Goal: Task Accomplishment & Management: Manage account settings

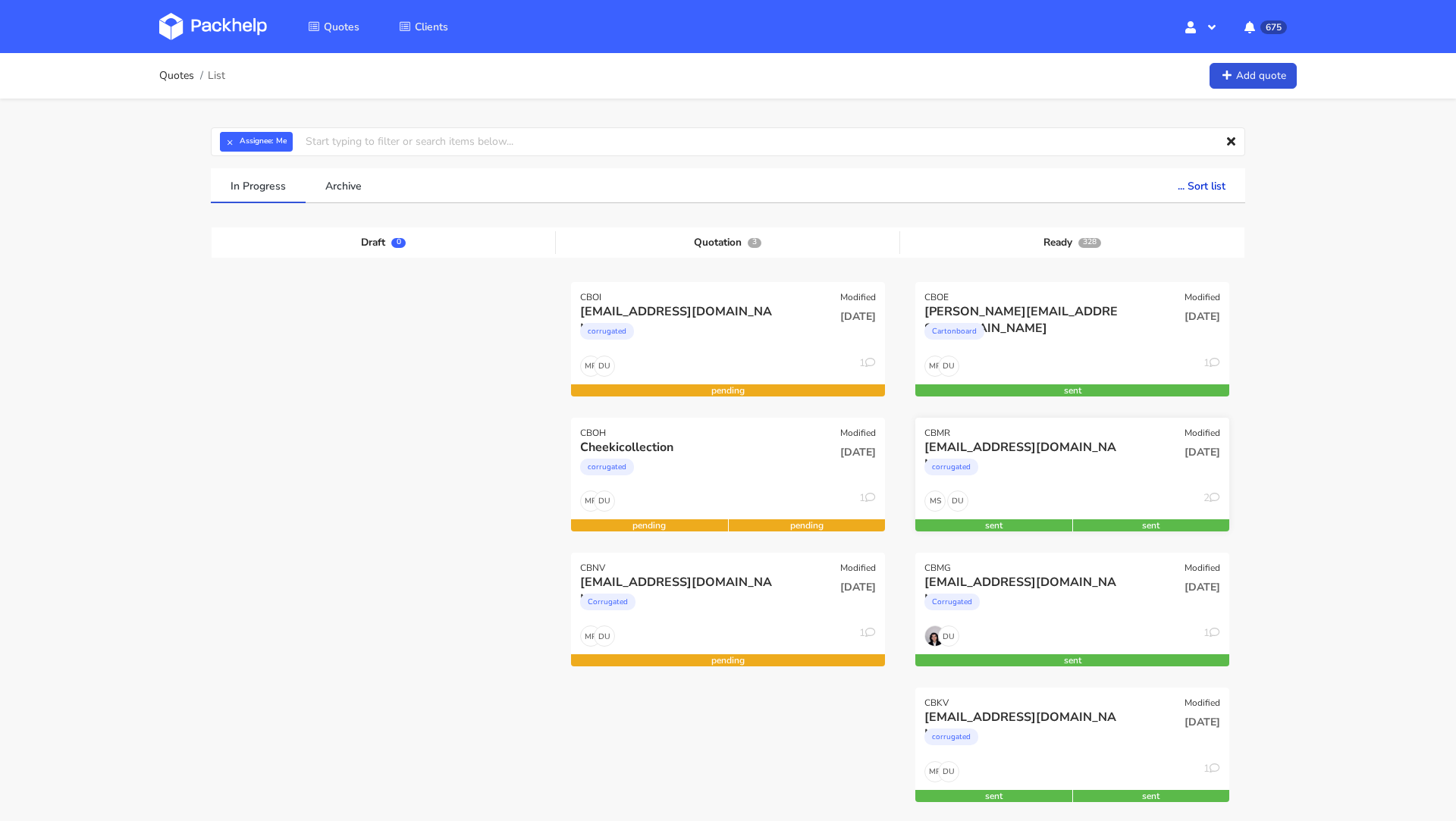
click at [1064, 448] on div "mnb@lethalcosmetics.com" at bounding box center [1025, 447] width 201 height 17
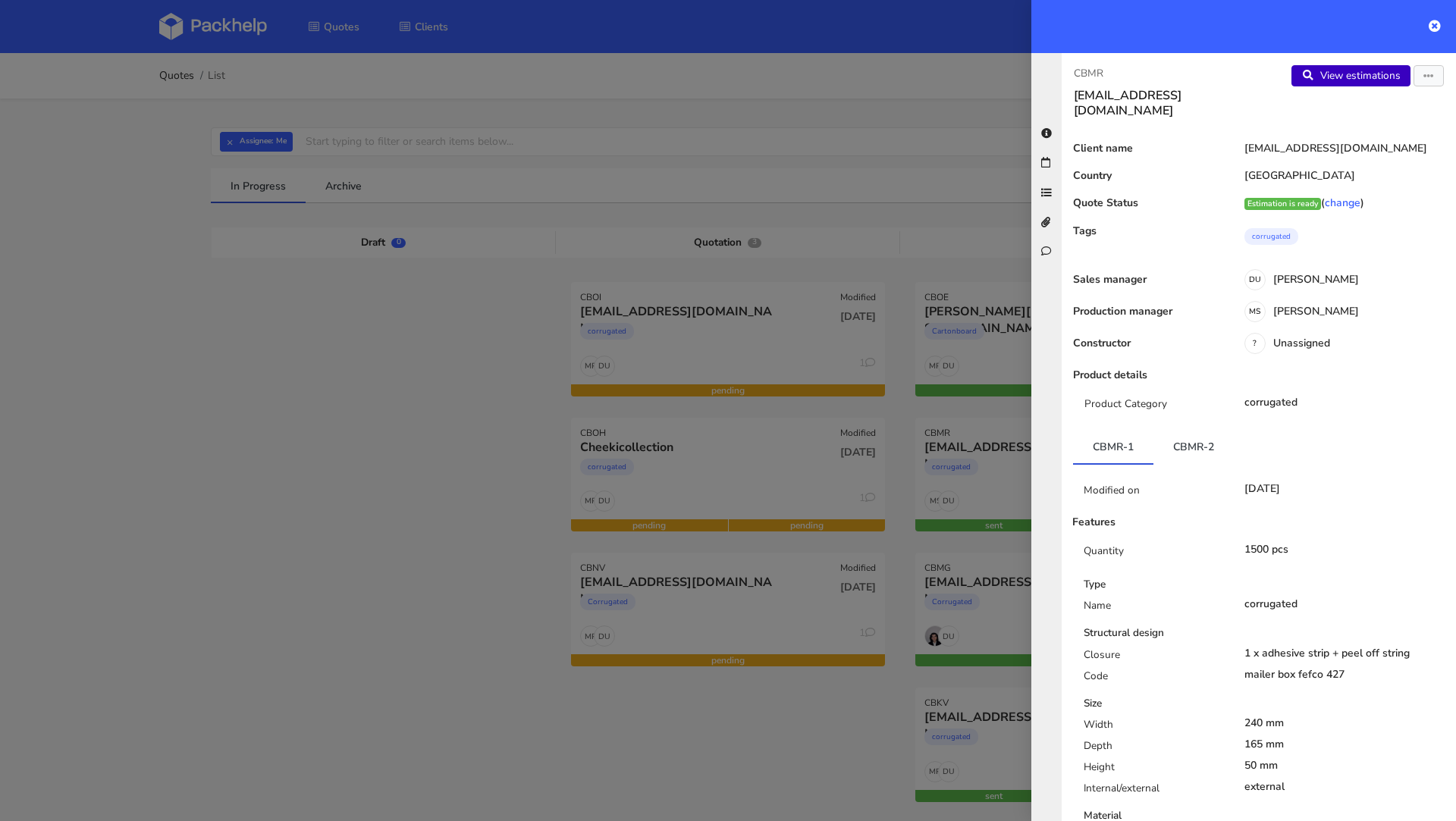
click at [1212, 81] on link "View estimations" at bounding box center [1352, 76] width 119 height 22
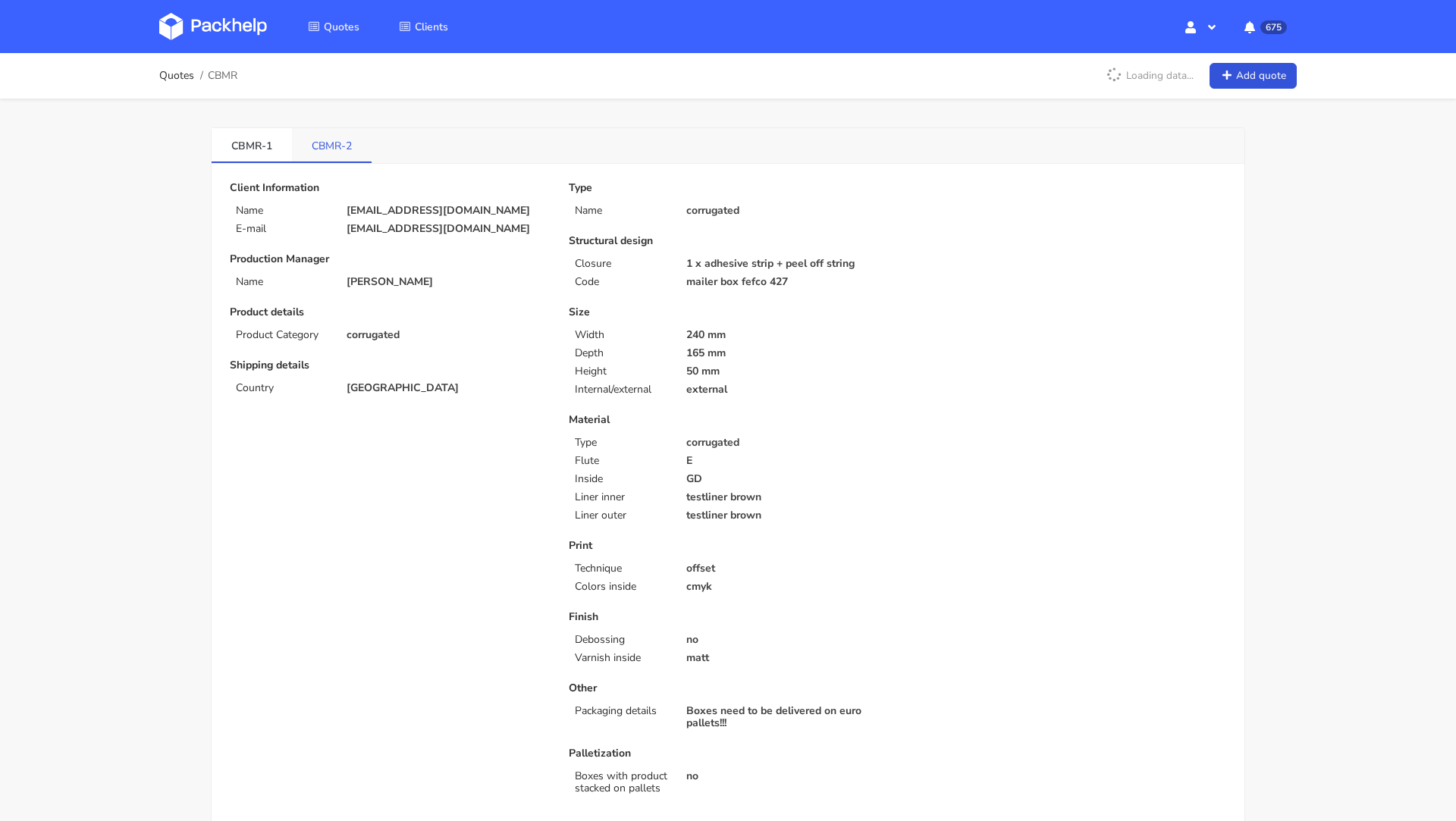
click at [332, 155] on link "CBMR-2" at bounding box center [331, 145] width 80 height 33
click at [245, 152] on link "CBMR-1" at bounding box center [251, 145] width 80 height 33
click at [346, 145] on link "CBMR-2" at bounding box center [331, 145] width 80 height 33
click at [262, 141] on link "CBMR-1" at bounding box center [251, 145] width 80 height 33
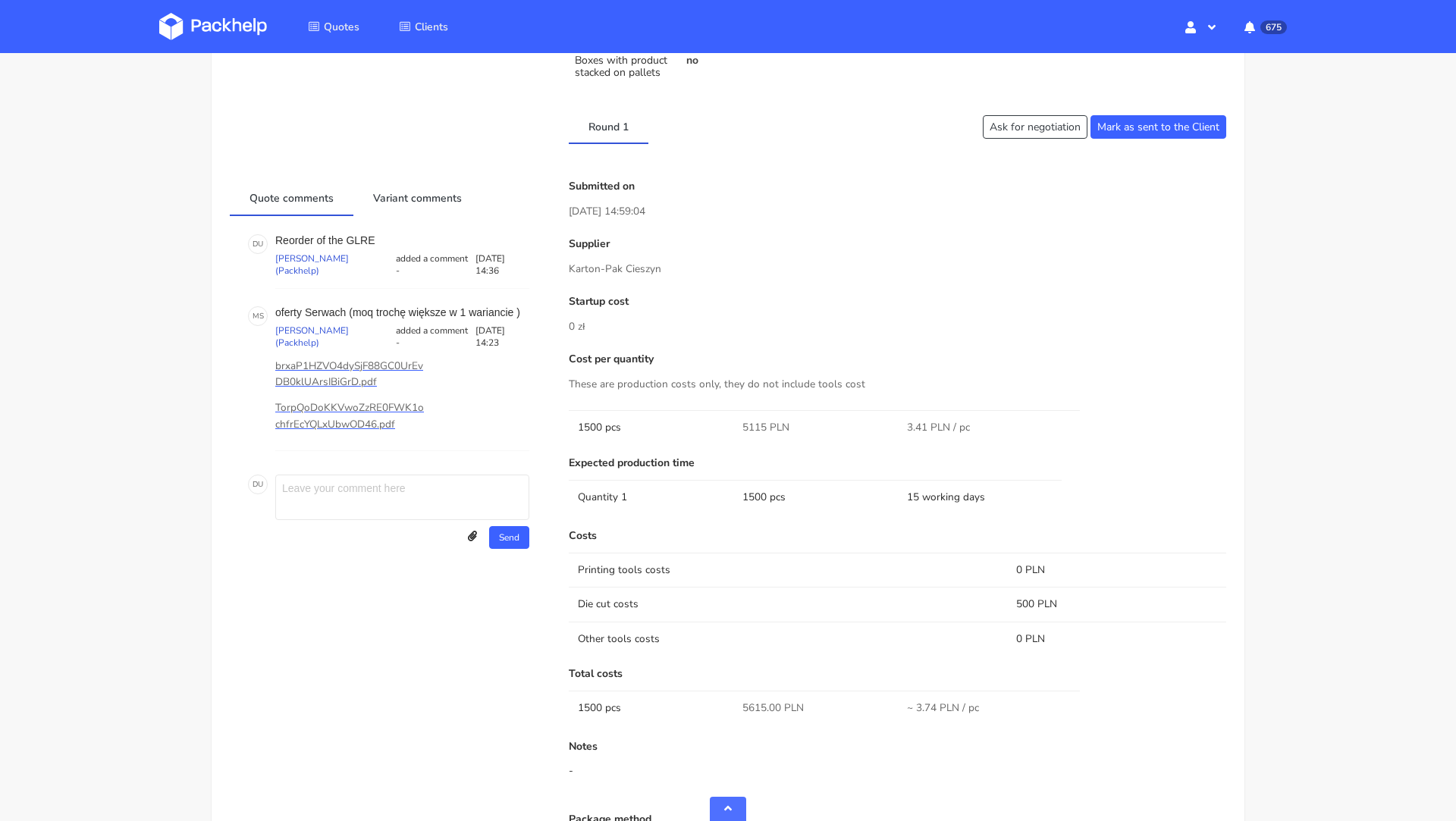
scroll to position [688, 0]
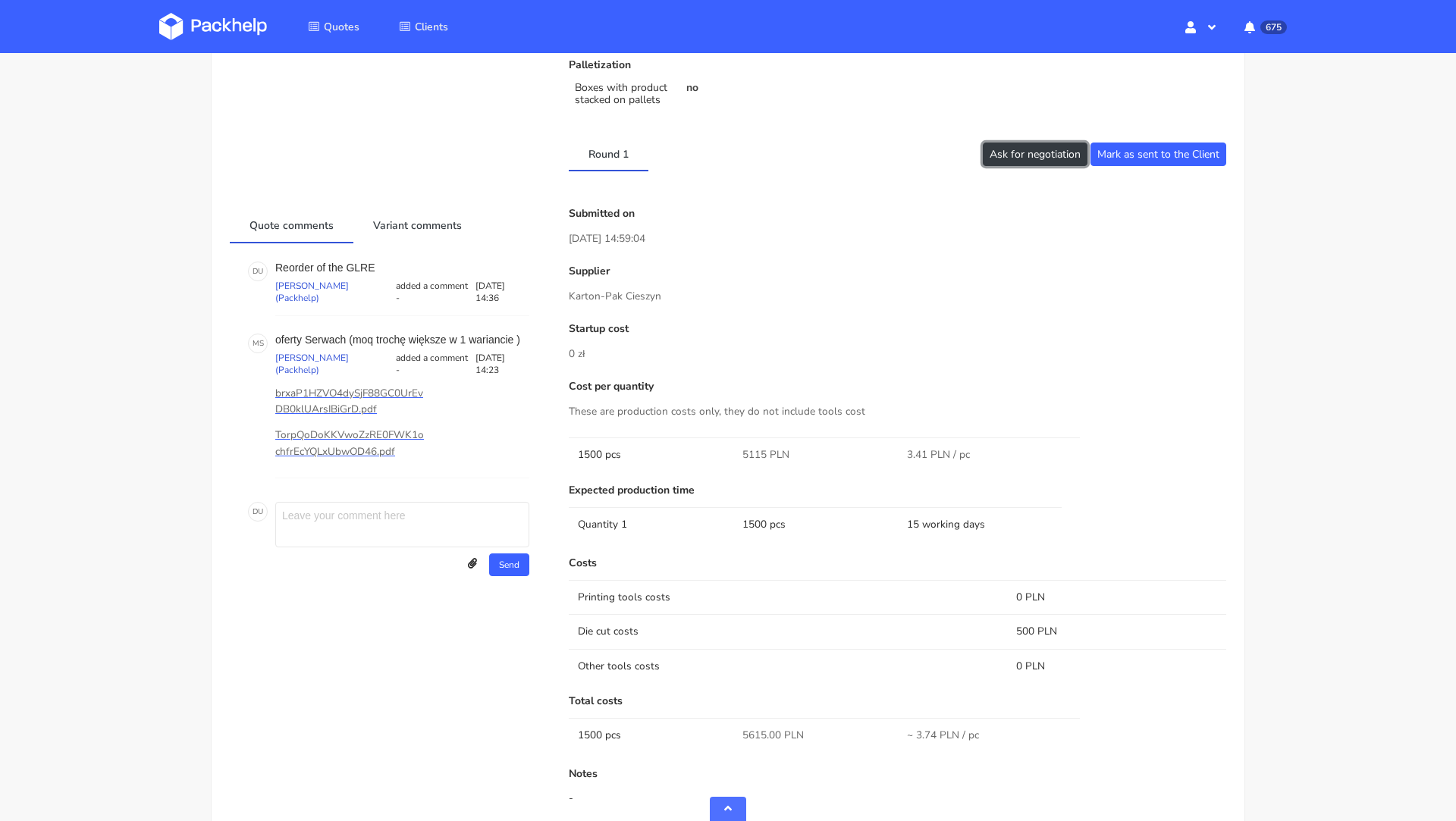
click at [1015, 153] on button "Ask for negotiation" at bounding box center [1035, 154] width 104 height 23
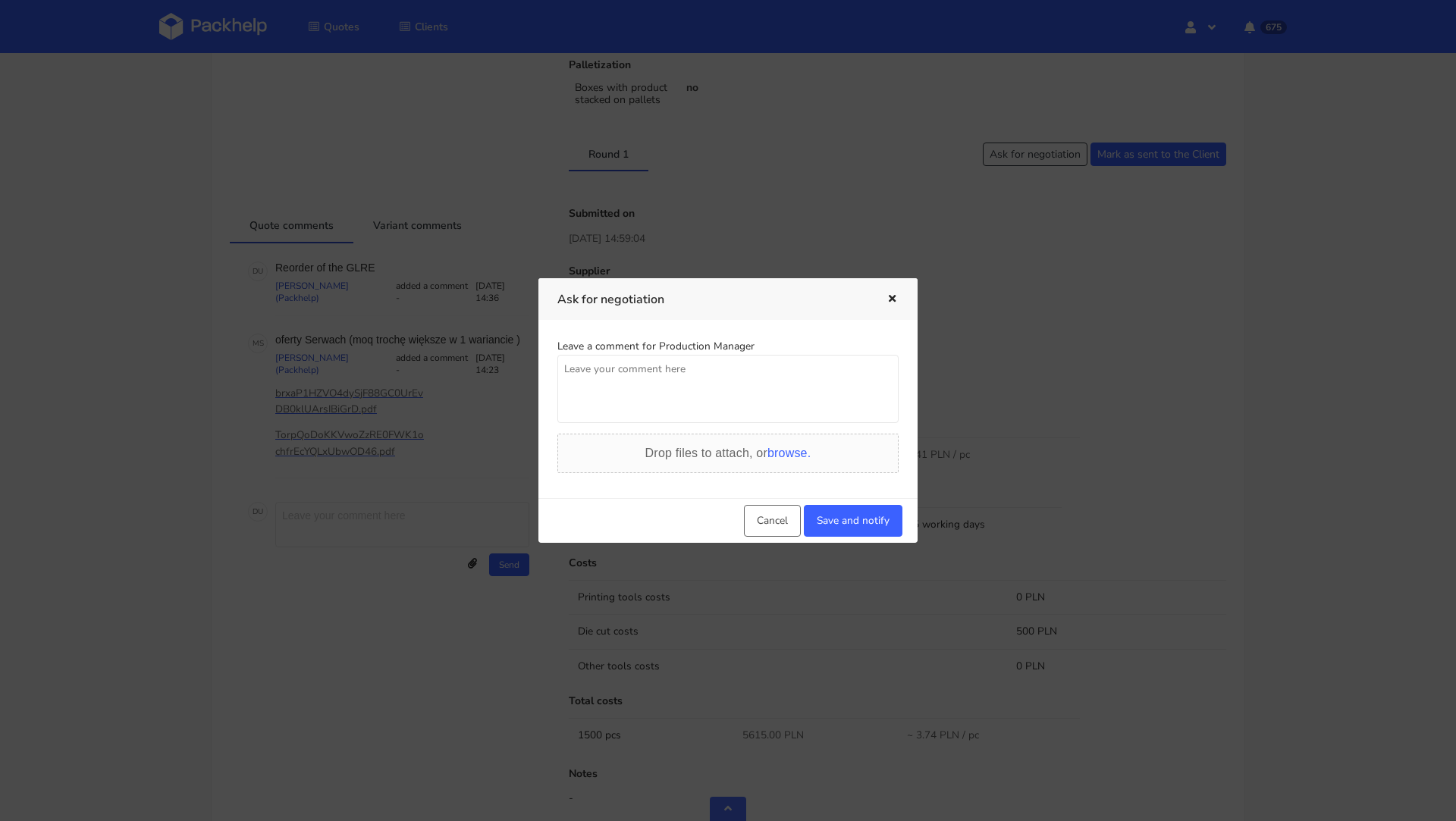
click at [675, 384] on textarea at bounding box center [728, 389] width 341 height 68
drag, startPoint x: 871, startPoint y: 372, endPoint x: 539, endPoint y: 336, distance: 333.9
click at [539, 336] on div "Leave a comment for Production Manager Czy mozemy otrzymac lepsza ccene z Serwa…" at bounding box center [728, 408] width 380 height 177
type textarea "Czy mozemy otrzymac lepsza ccene z Serwach? Klient negocjuje."
click at [839, 523] on button "Save and notify" at bounding box center [853, 521] width 99 height 31
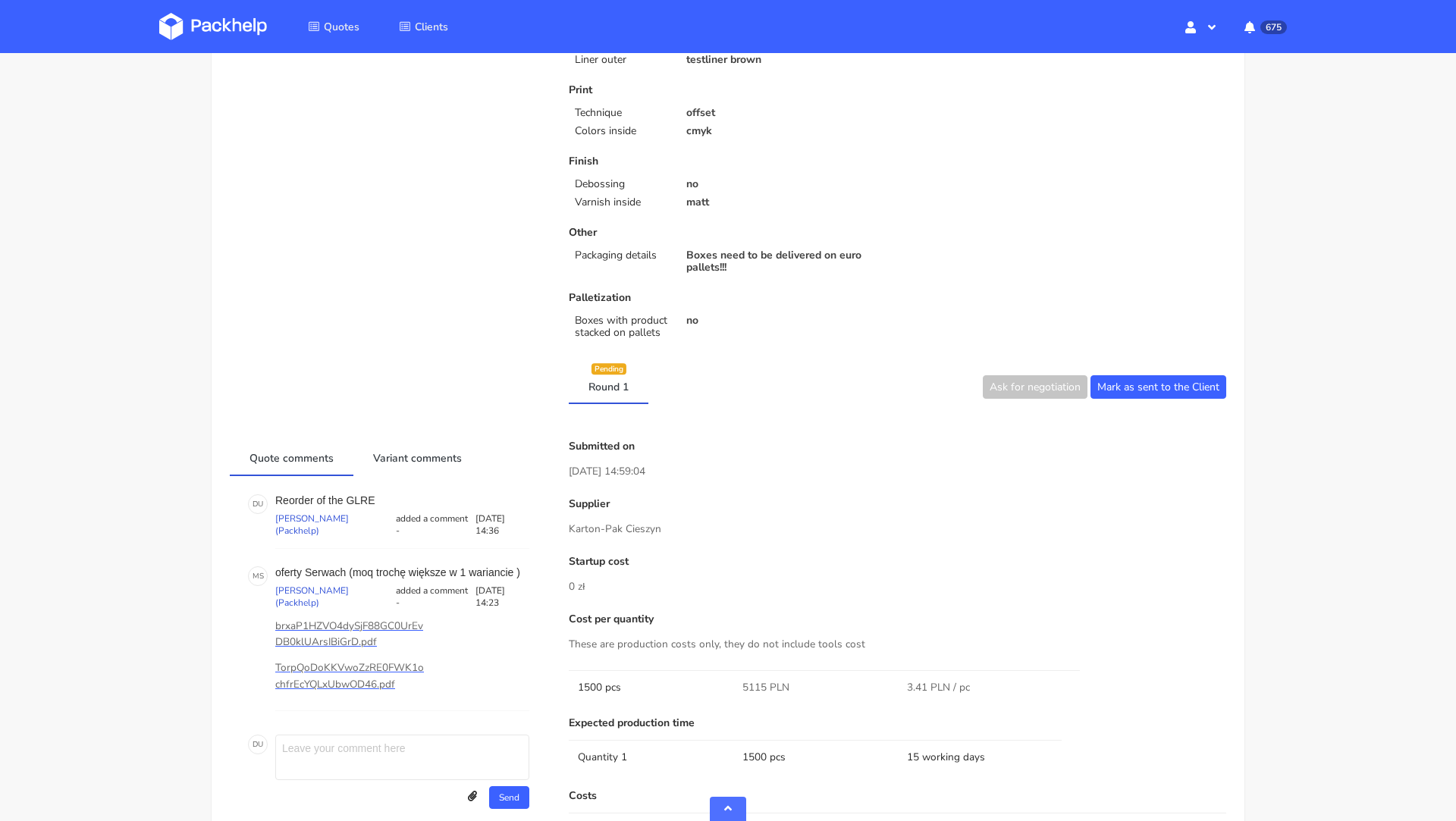
scroll to position [0, 0]
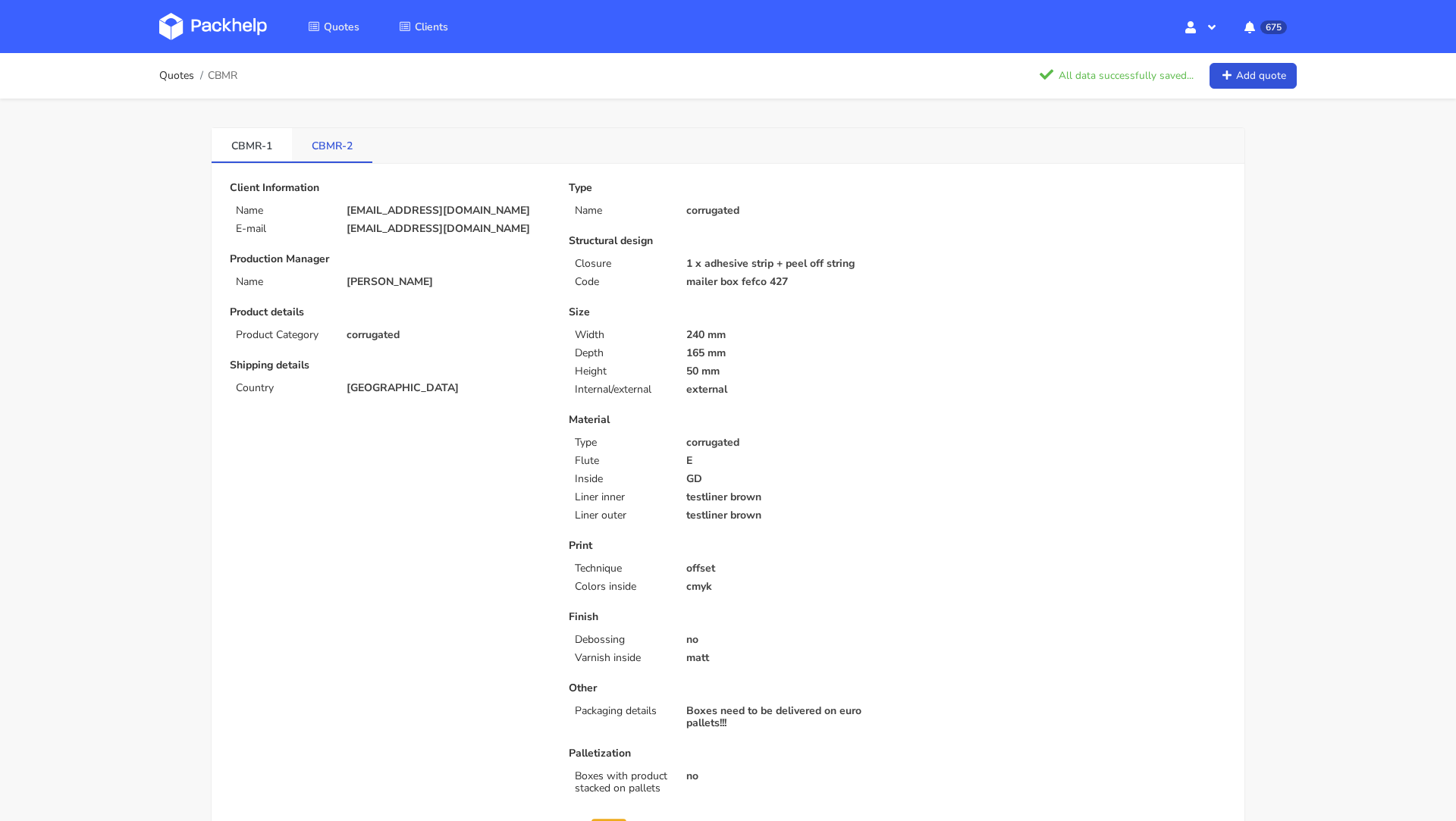
click at [341, 152] on link "CBMR-2" at bounding box center [331, 145] width 80 height 33
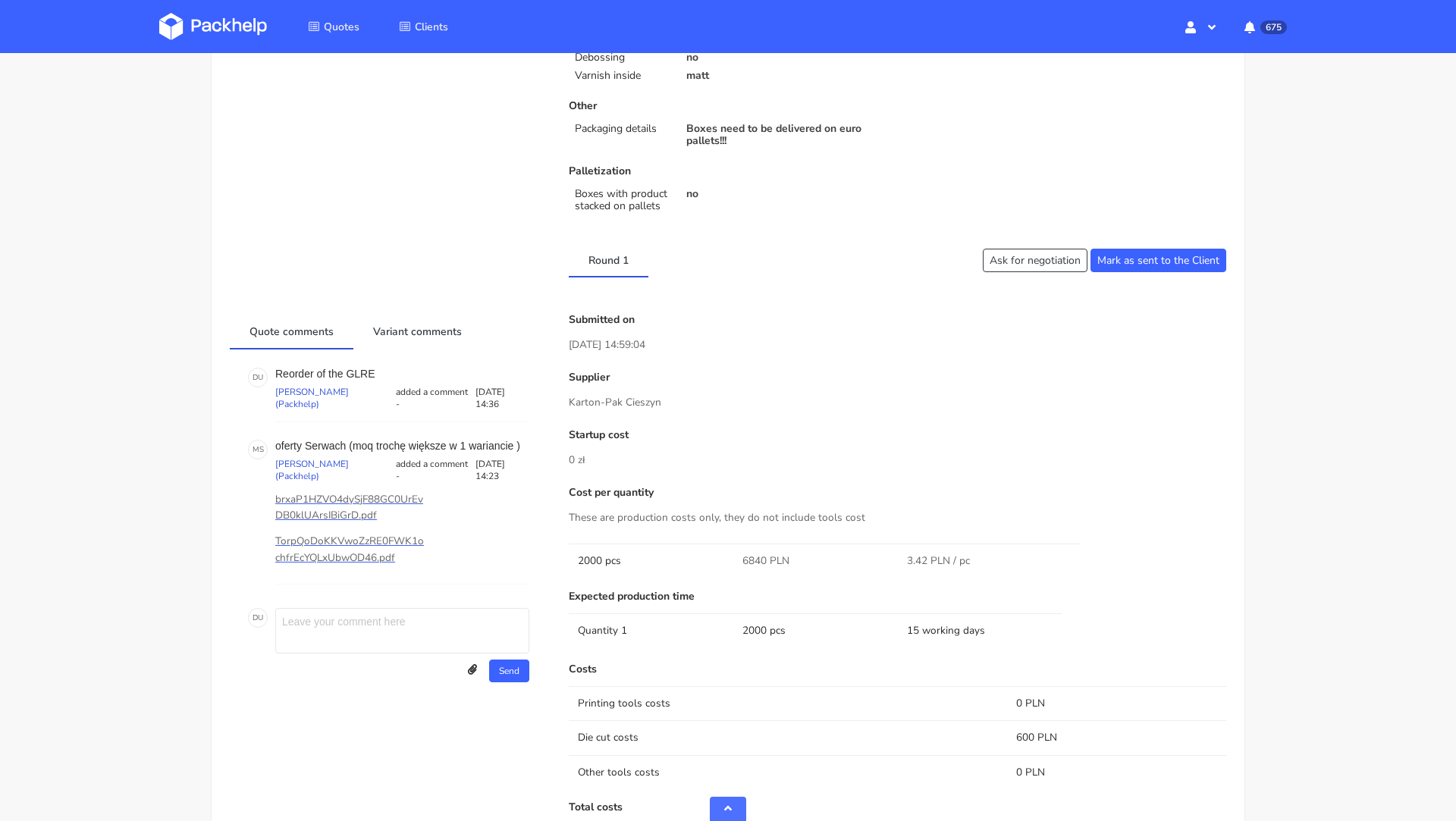
scroll to position [589, 0]
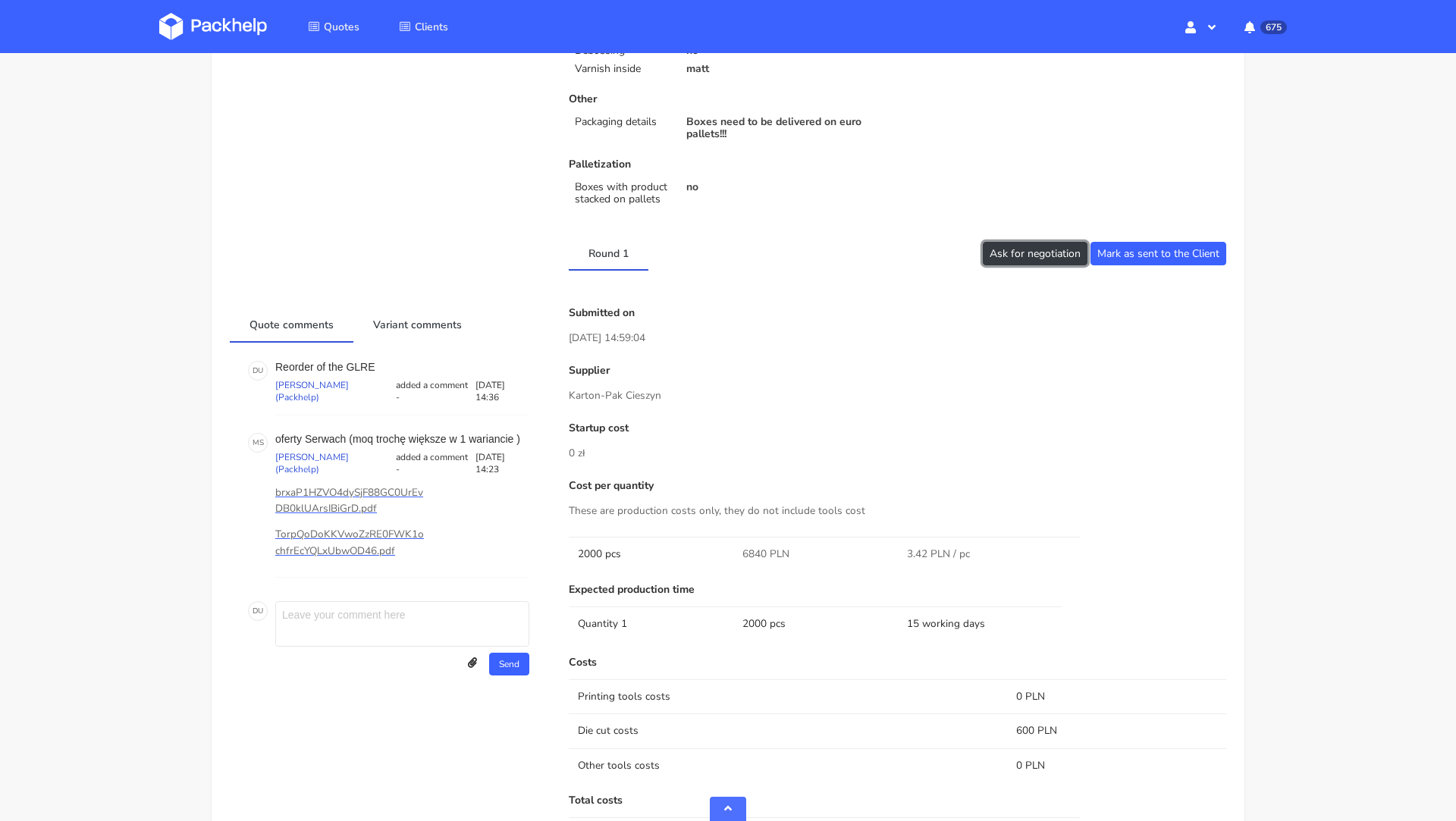
click at [1015, 255] on button "Ask for negotiation" at bounding box center [1035, 254] width 104 height 23
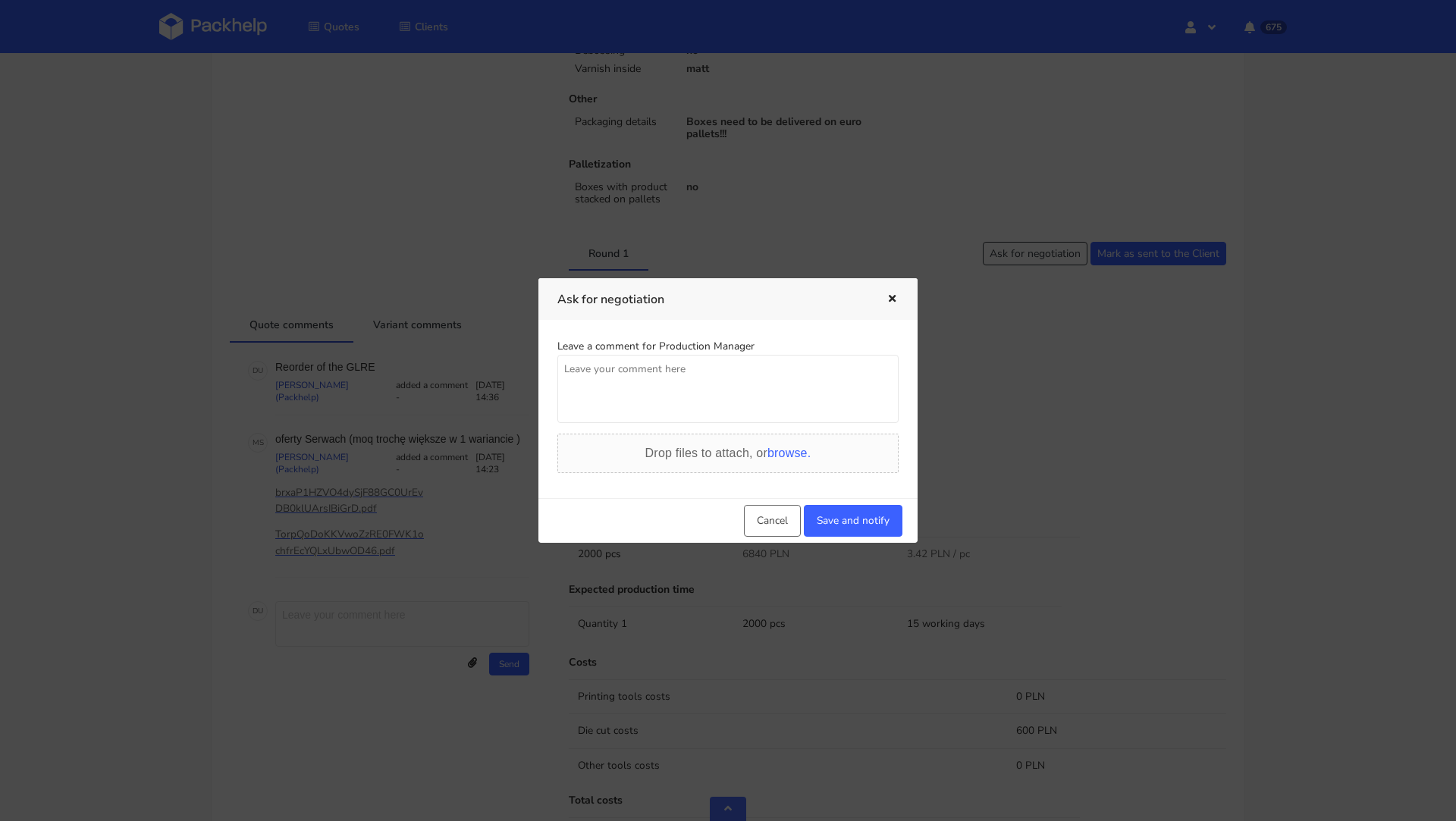
click at [606, 386] on textarea at bounding box center [728, 389] width 341 height 68
paste textarea "Czy mozemy otrzymac lepsza ccene z Serwach? Klient negocjuje."
click at [709, 374] on textarea "Czy mozemy otrzymac lepsza ccene z Serwach? Klient negocjuje." at bounding box center [728, 389] width 341 height 68
type textarea "Czy mozemy otrzymac lepsza cene z Serwach? Klient negocjuje."
click at [845, 505] on button "Save and notify" at bounding box center [853, 521] width 99 height 31
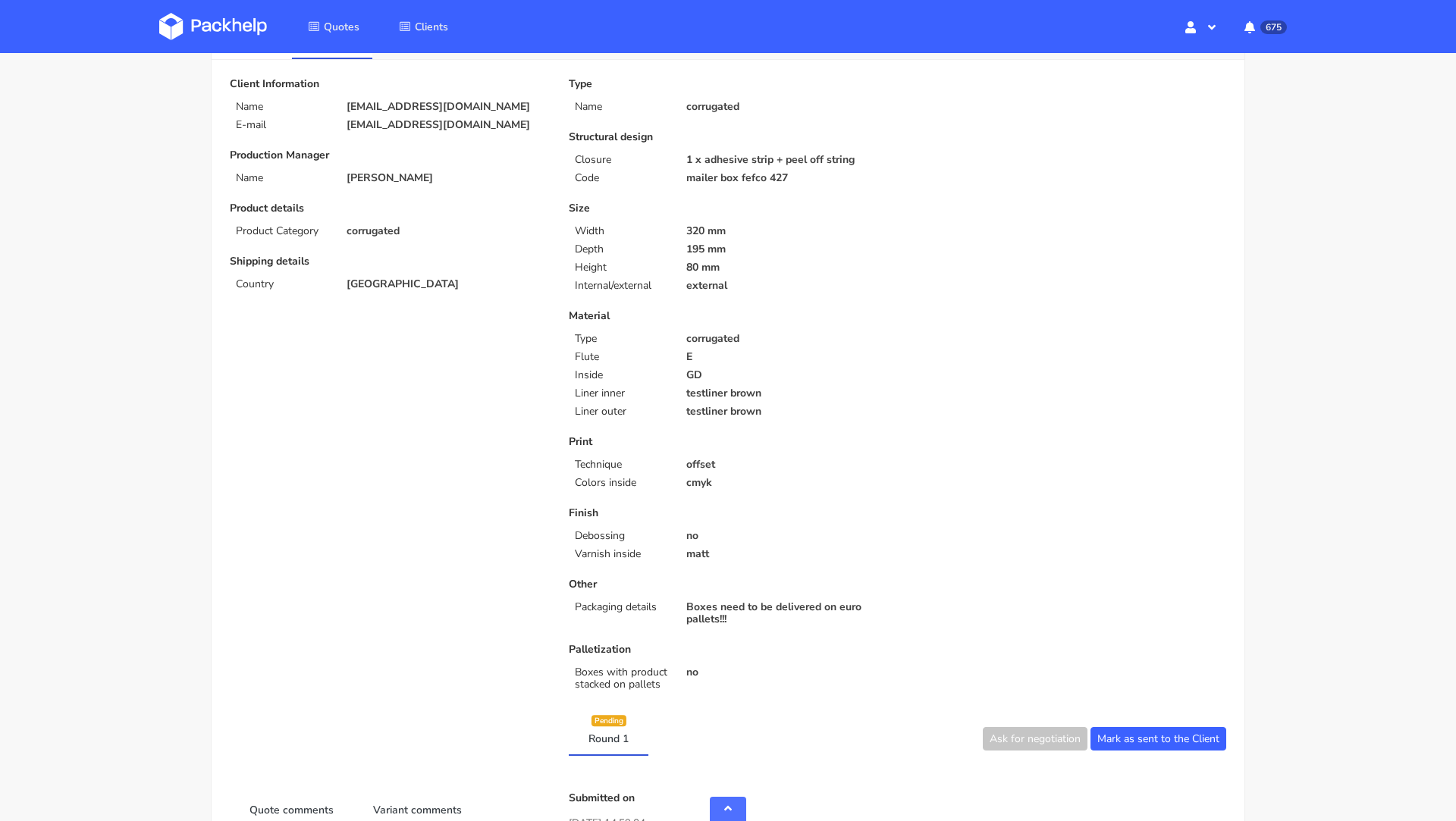
scroll to position [0, 0]
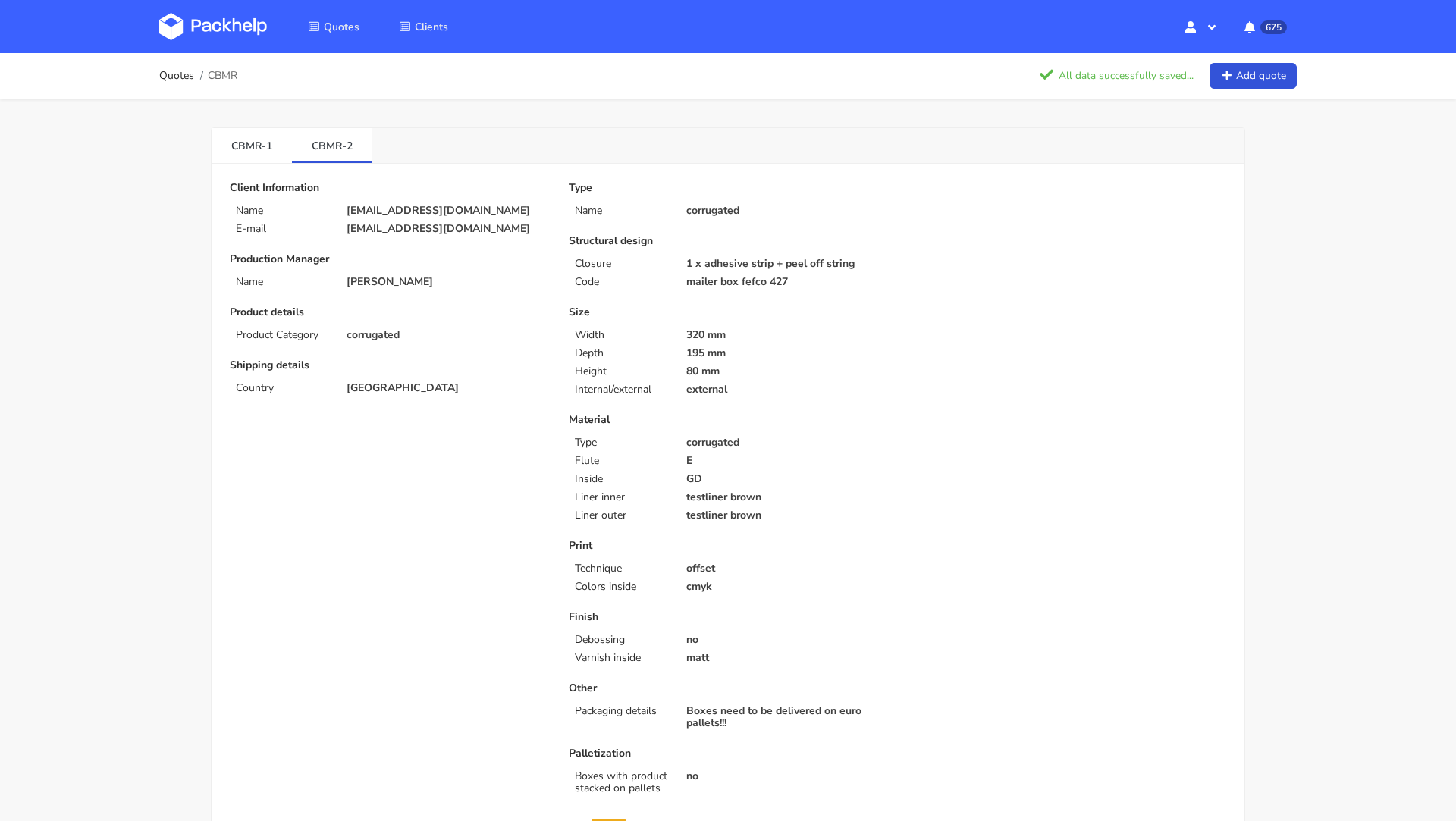
click at [211, 32] on img at bounding box center [213, 27] width 108 height 27
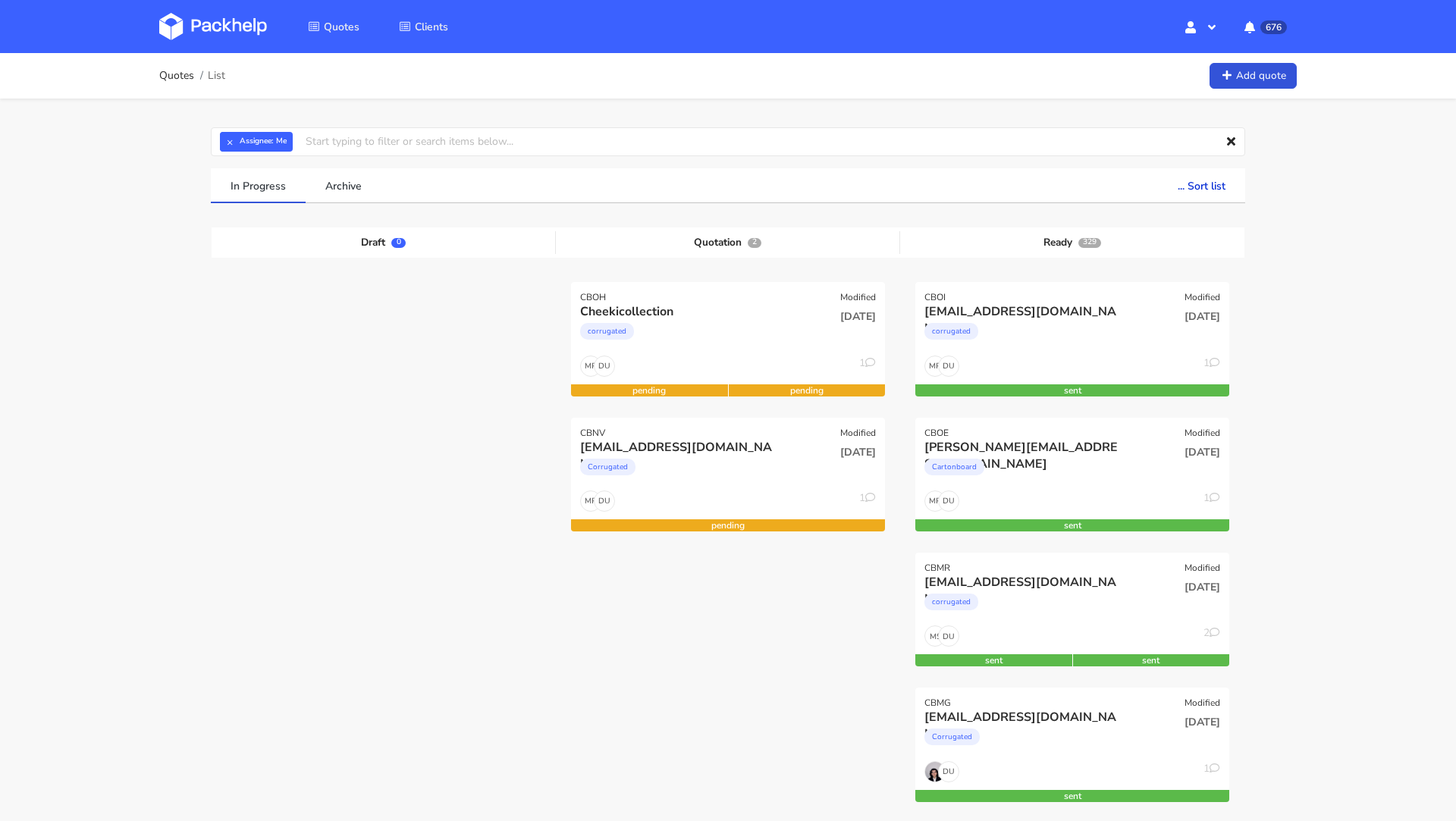
click at [201, 19] on img at bounding box center [213, 27] width 108 height 27
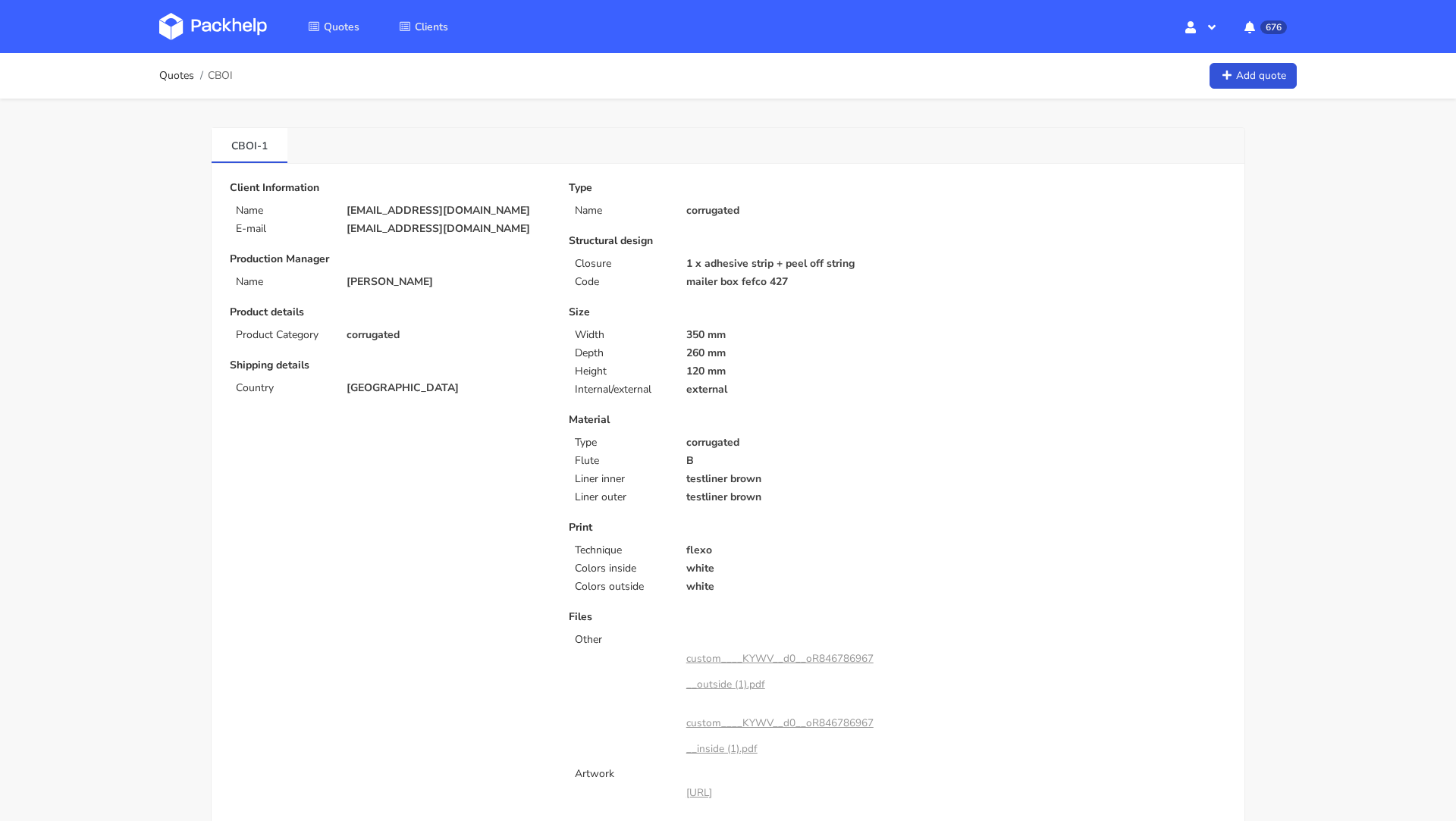
click at [394, 205] on p "[EMAIL_ADDRESS][DOMAIN_NAME]" at bounding box center [447, 210] width 201 height 12
copy div "[EMAIL_ADDRESS][DOMAIN_NAME]"
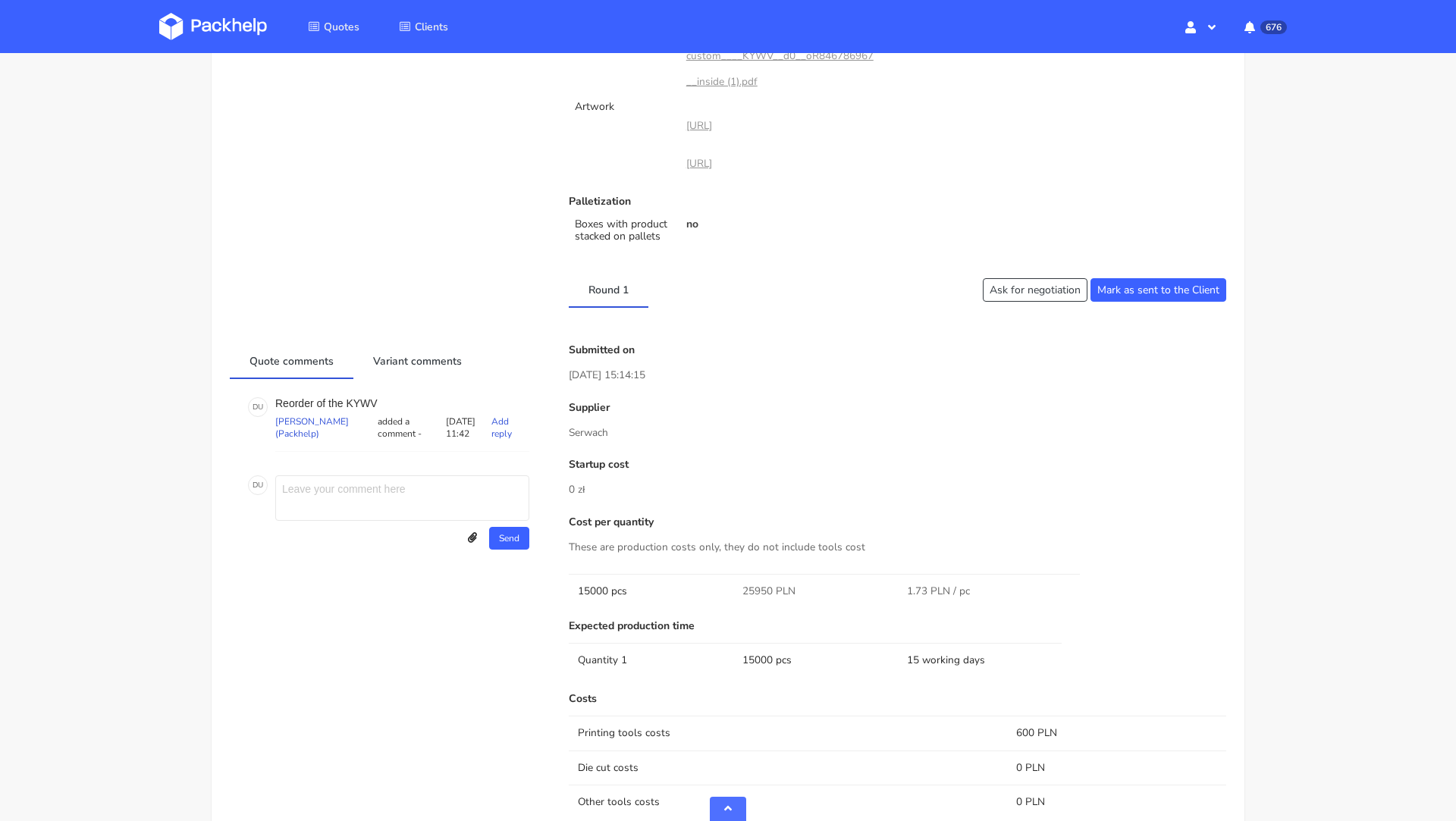
scroll to position [668, 0]
click at [359, 397] on p "Reorder of the KYWV" at bounding box center [402, 403] width 254 height 12
copy p "KYWV"
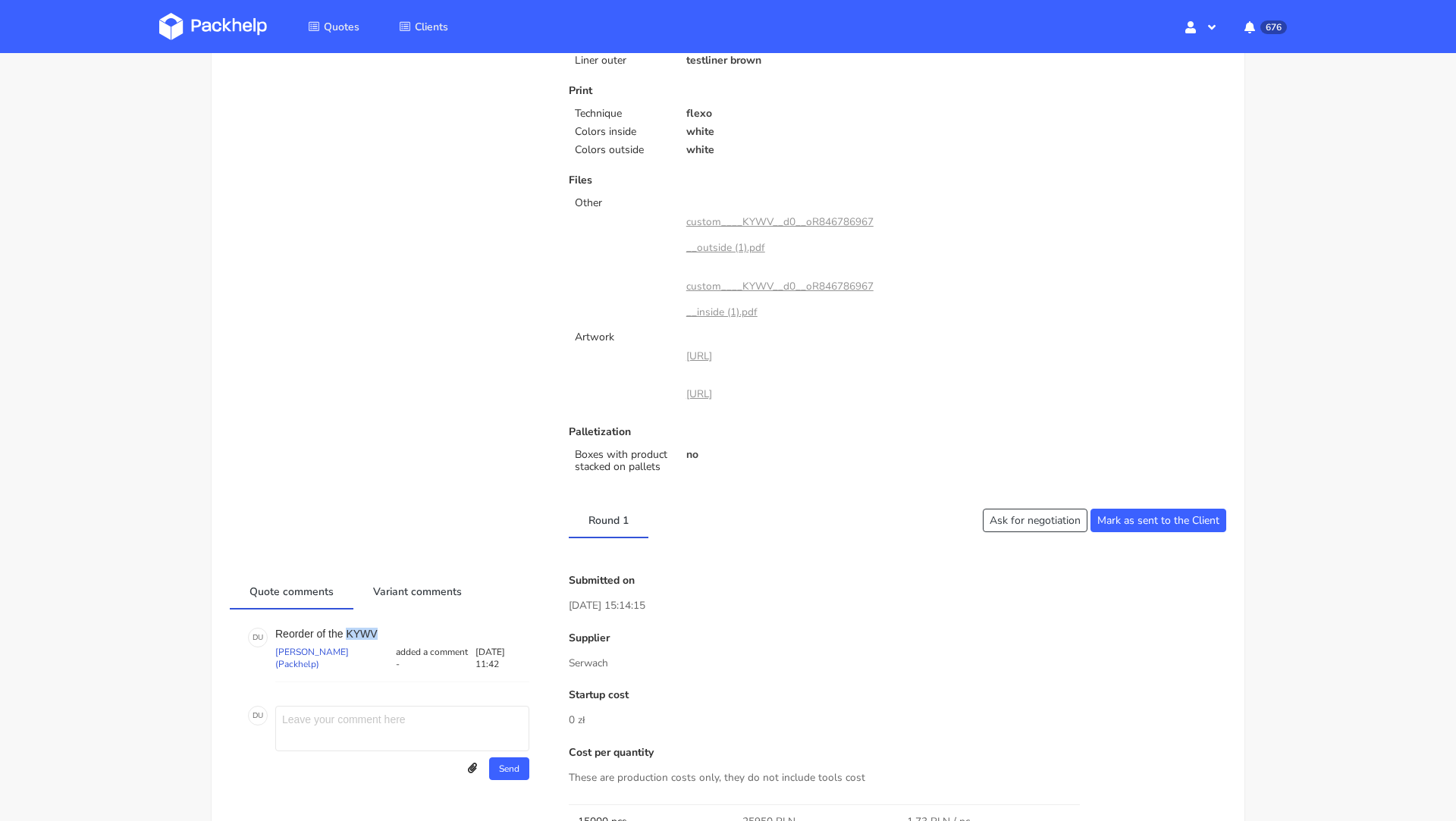
scroll to position [0, 0]
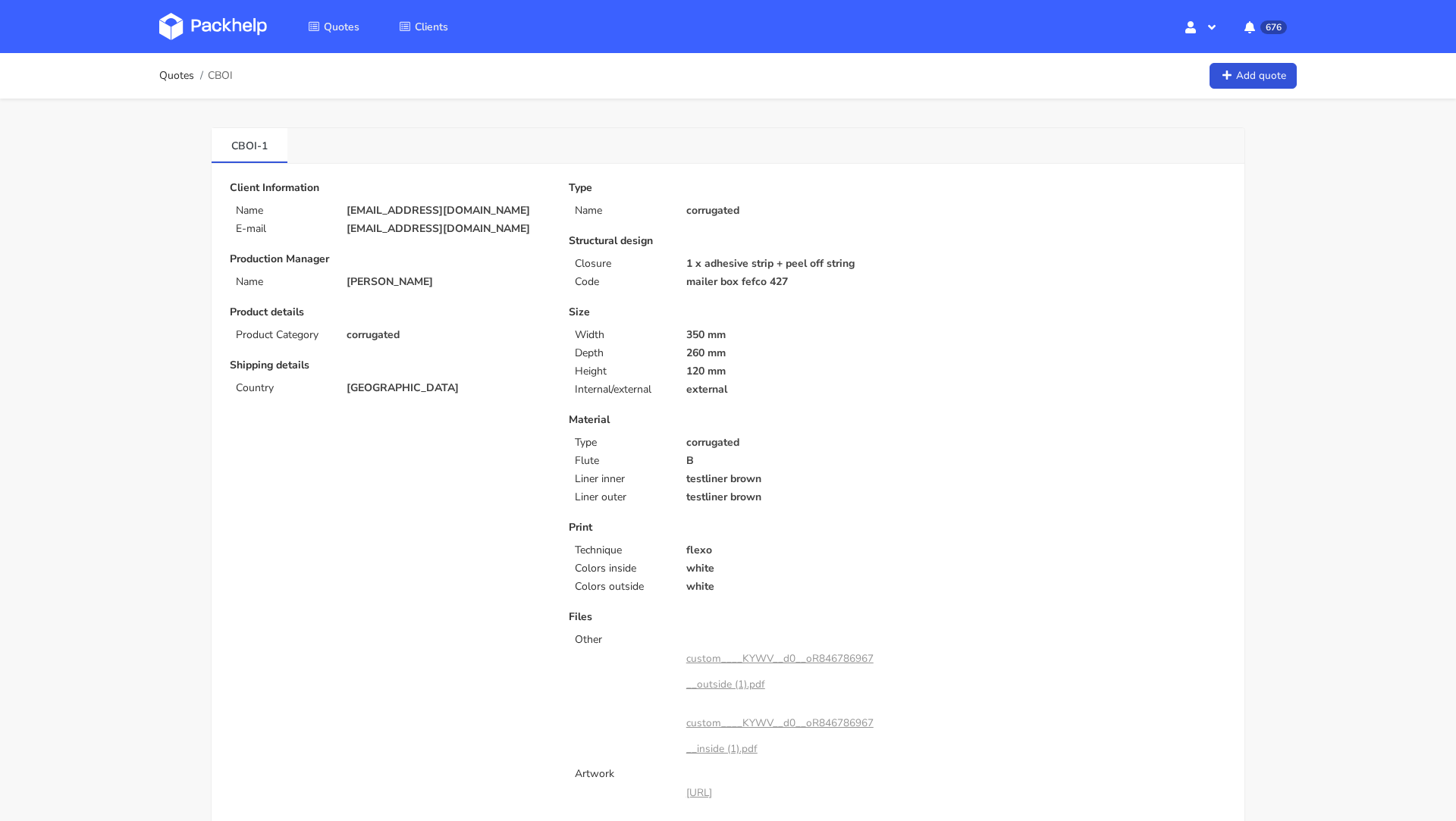
click at [219, 73] on span "CBOI" at bounding box center [220, 75] width 25 height 12
copy span "CBOI"
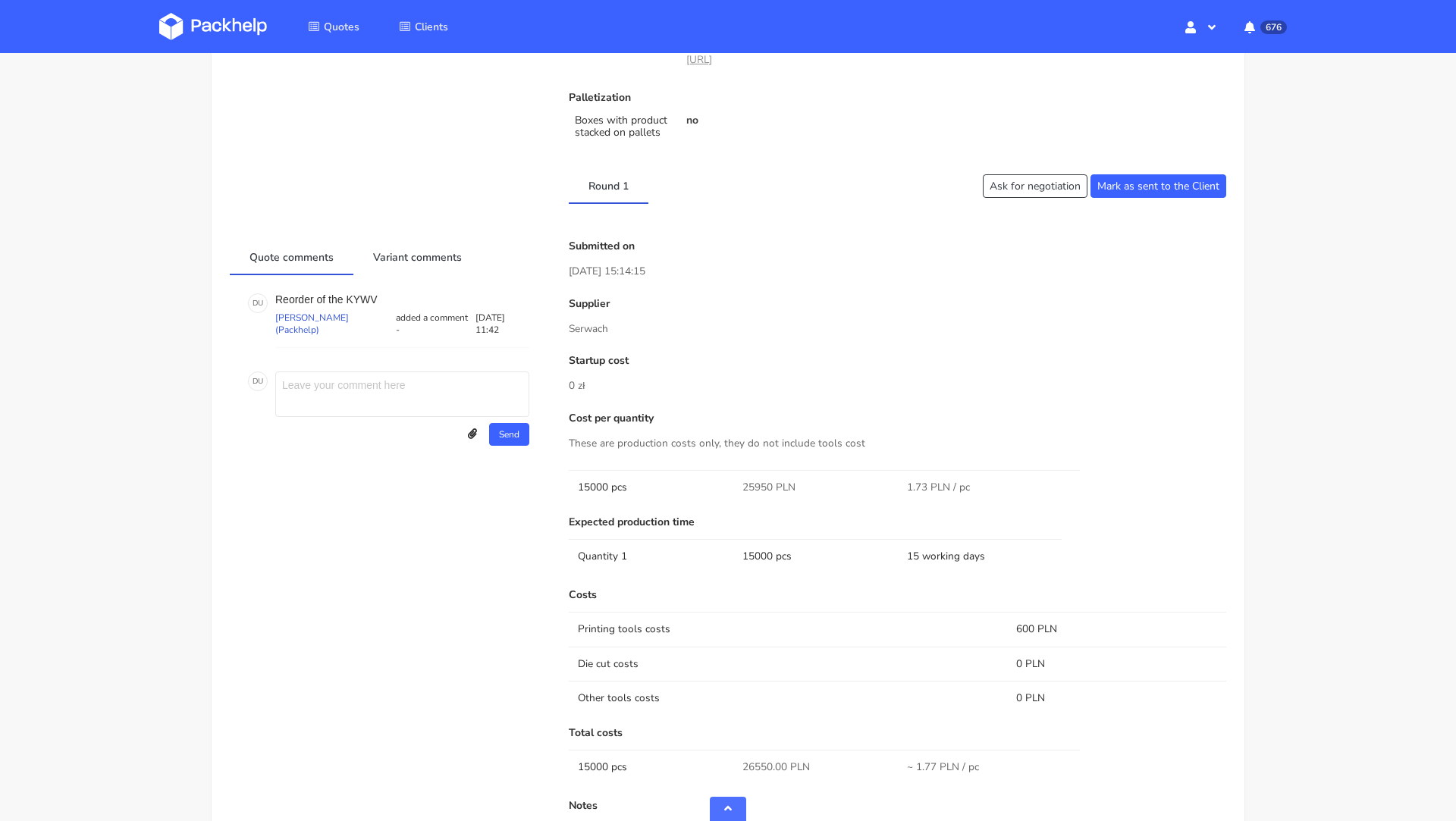
scroll to position [1136, 0]
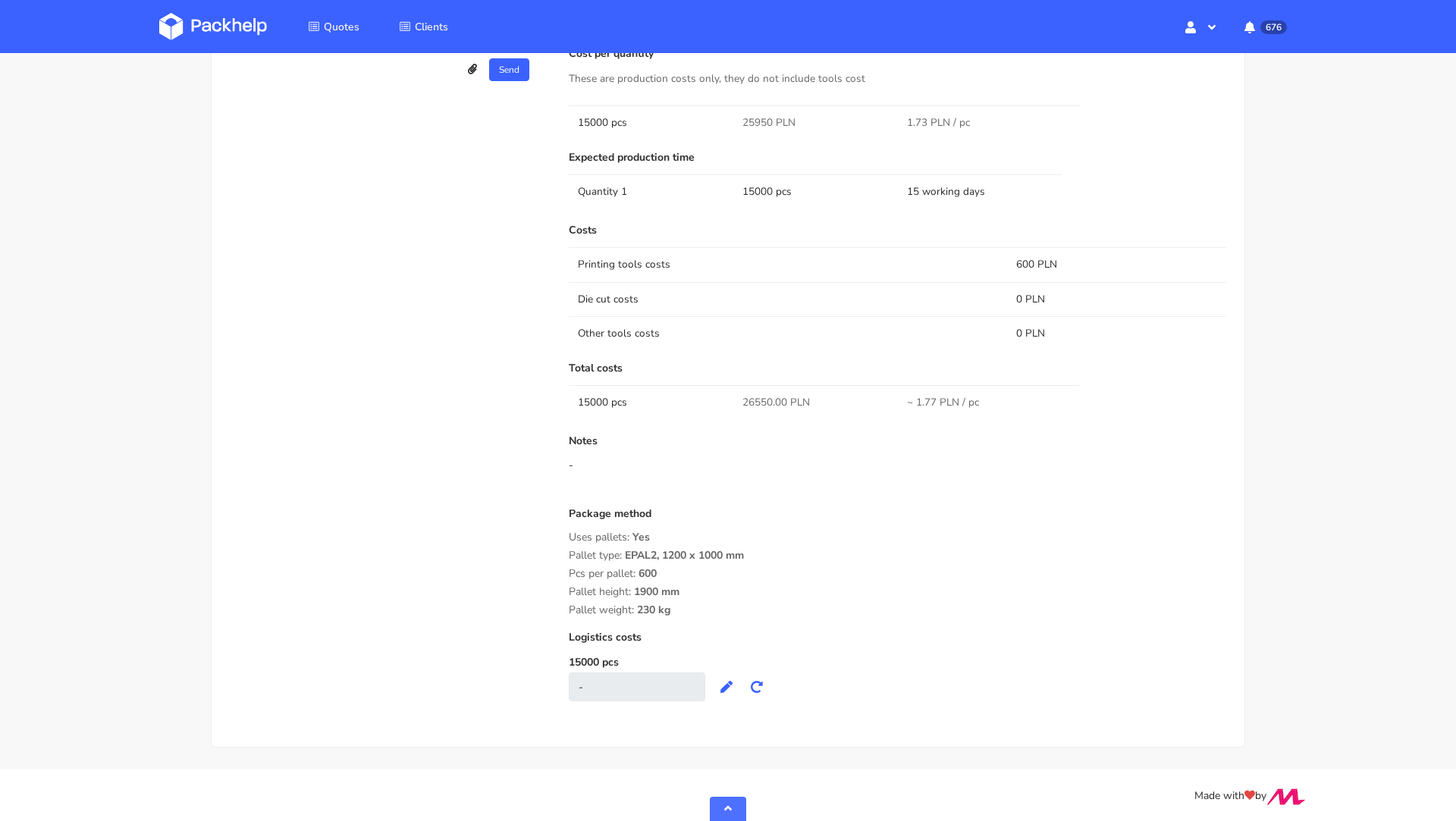
click at [756, 402] on span "26550.00 PLN" at bounding box center [776, 403] width 67 height 15
copy span "26550.00"
drag, startPoint x: 673, startPoint y: 605, endPoint x: 573, endPoint y: 535, distance: 122.1
click at [570, 529] on div "Package method Uses pallets: Yes Pallet type: EPAL2, 1200 x 1000 mm Pcs per pal…" at bounding box center [897, 562] width 657 height 109
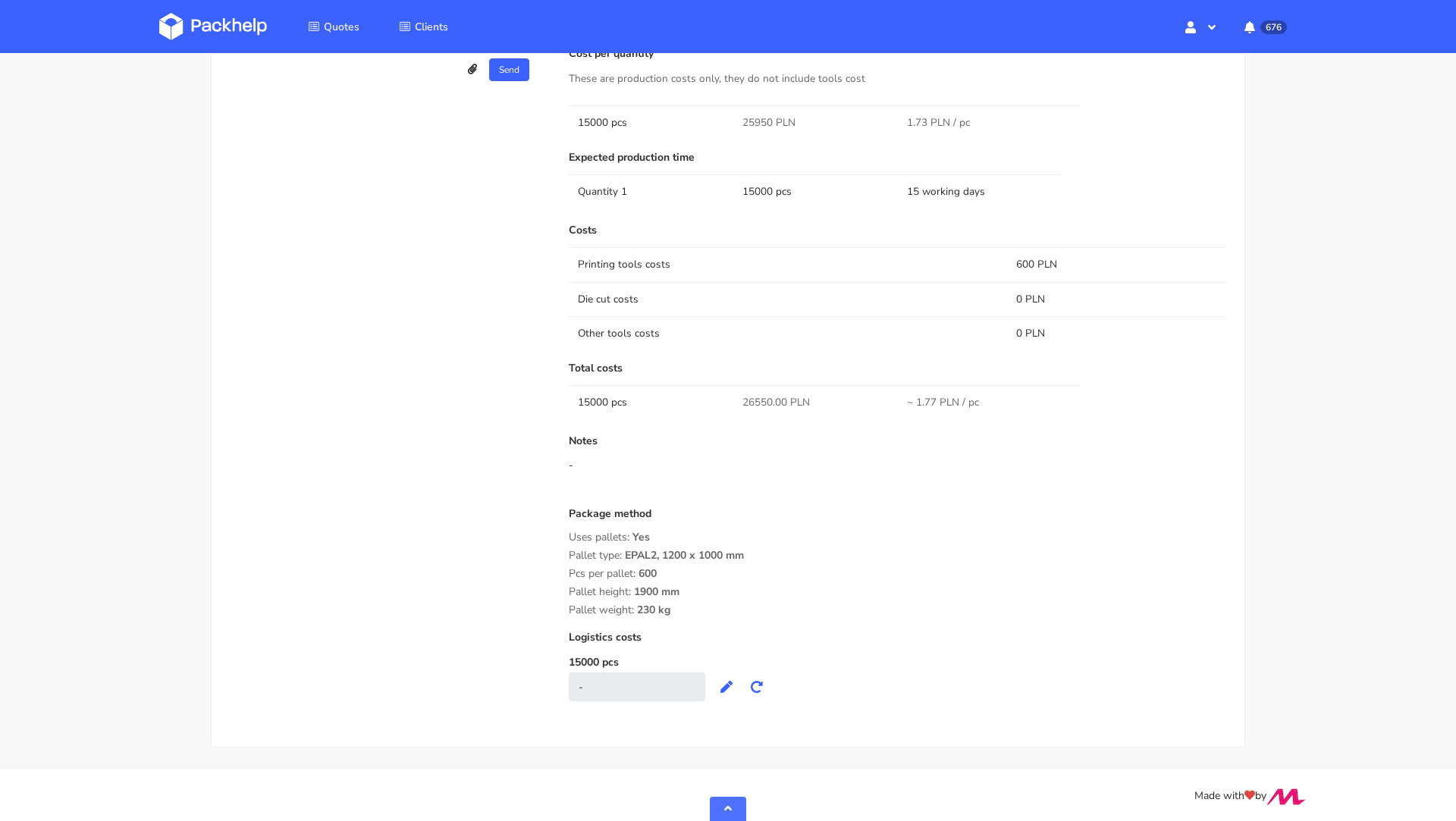
click at [656, 629] on div "Costs Printing tools costs 600 PLN Die cut costs 0 PLN Other tools costs 0 PLN …" at bounding box center [897, 463] width 657 height 477
drag, startPoint x: 670, startPoint y: 612, endPoint x: 565, endPoint y: 532, distance: 132.0
click at [565, 532] on div "Submitted on 25 Sep 2025 15:14:15 Supplier Serwach Startup cost 0 zł Cost per q…" at bounding box center [897, 297] width 679 height 842
copy div "Uses pallets: Yes Pallet type: EPAL2, 1200 x 1000 mm Pcs per pallet: 600 Pallet…"
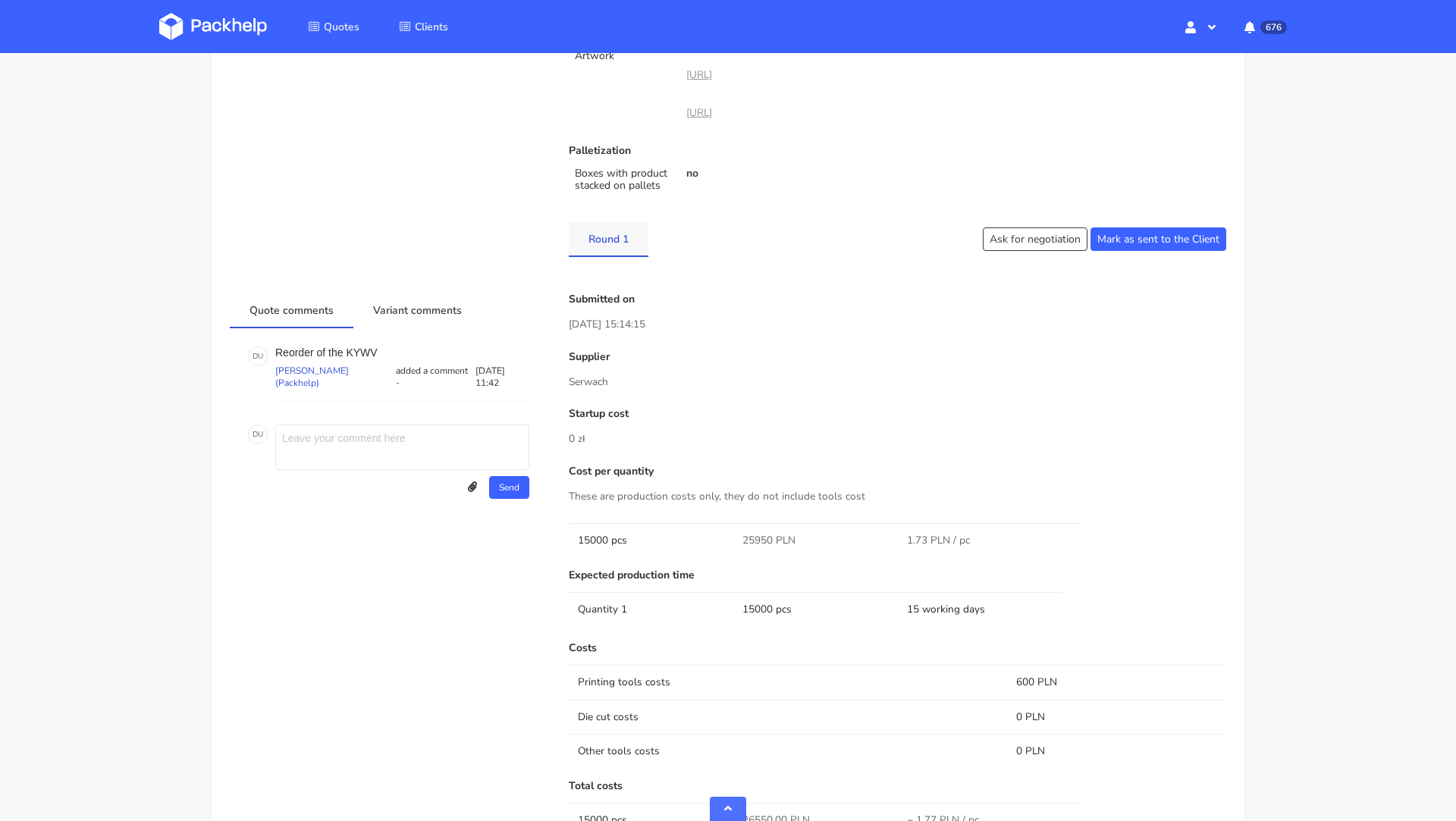
scroll to position [702, 0]
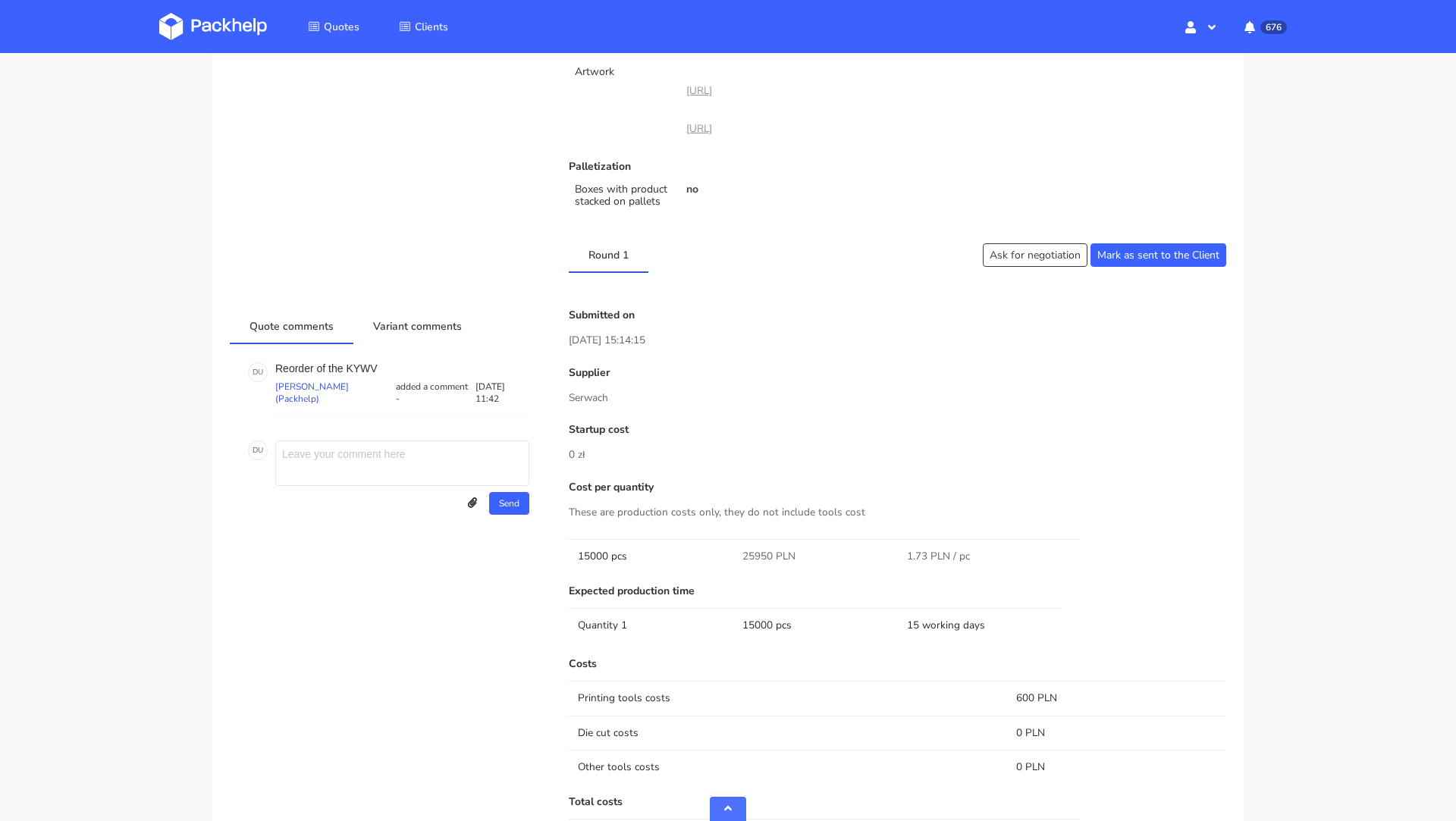
click at [596, 391] on p "Serwach" at bounding box center [897, 398] width 657 height 17
copy div "Serwach"
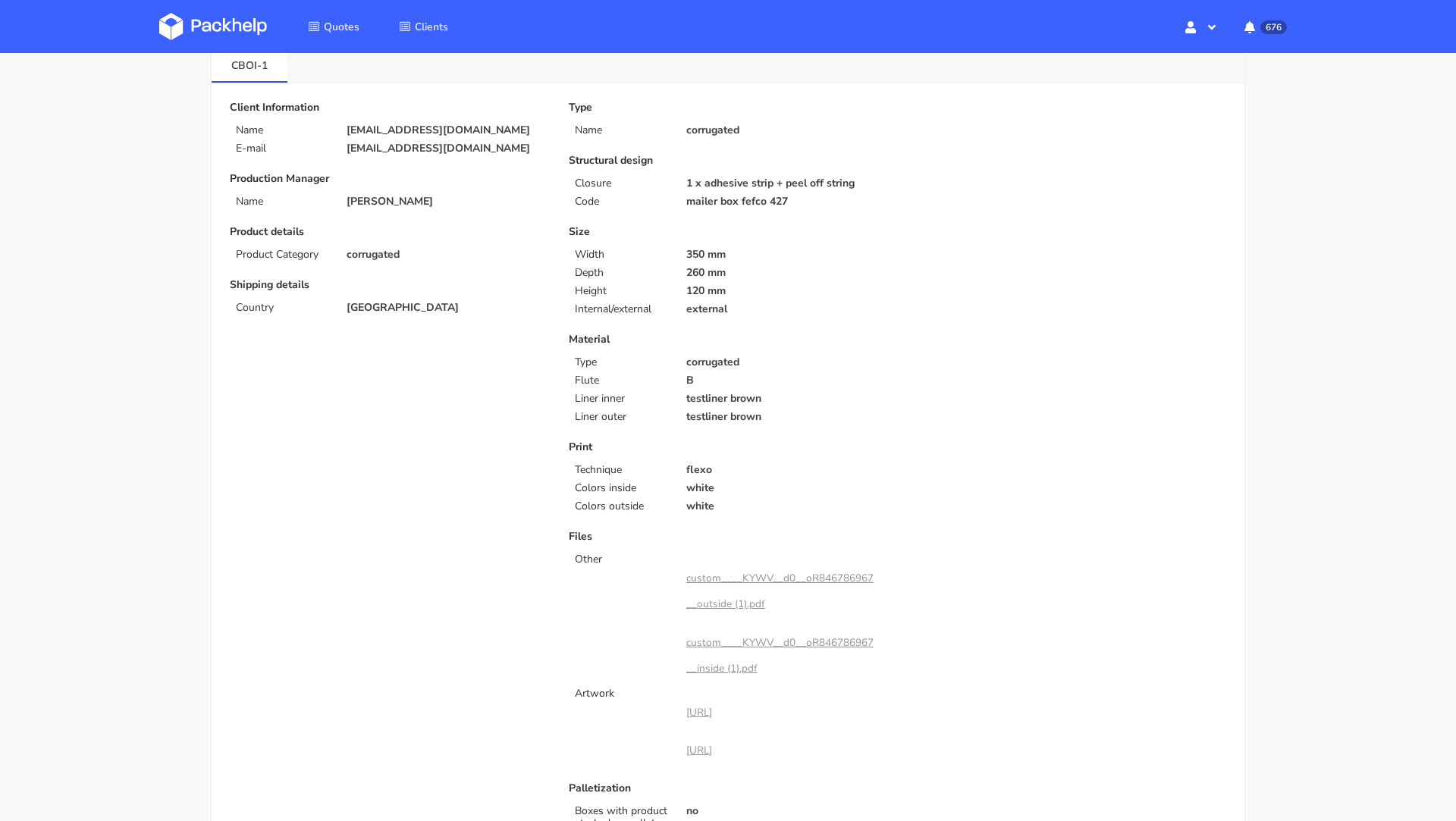
scroll to position [0, 0]
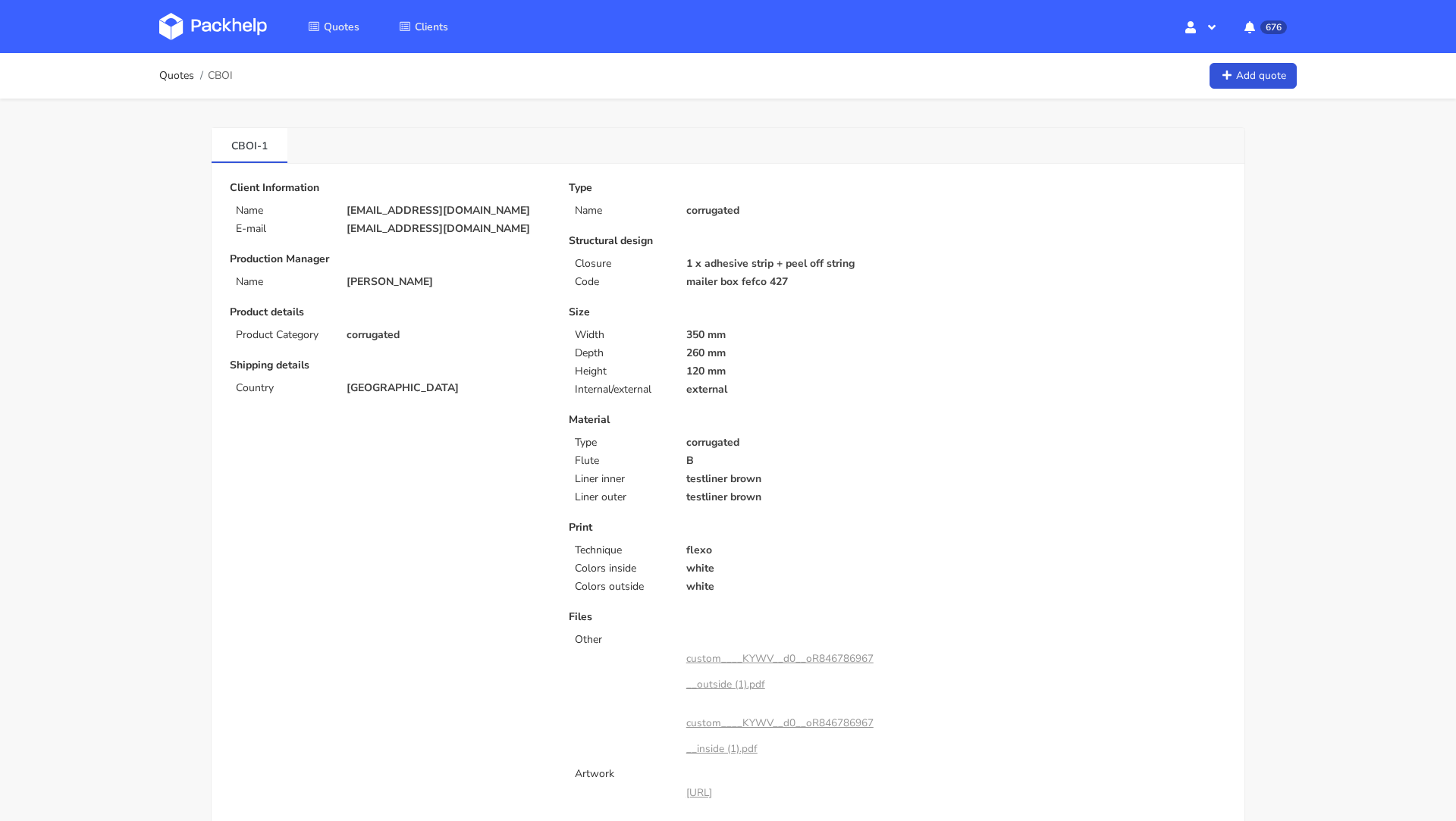
click at [398, 232] on p "[EMAIL_ADDRESS][DOMAIN_NAME]" at bounding box center [447, 229] width 201 height 12
copy div "[EMAIL_ADDRESS][DOMAIN_NAME]"
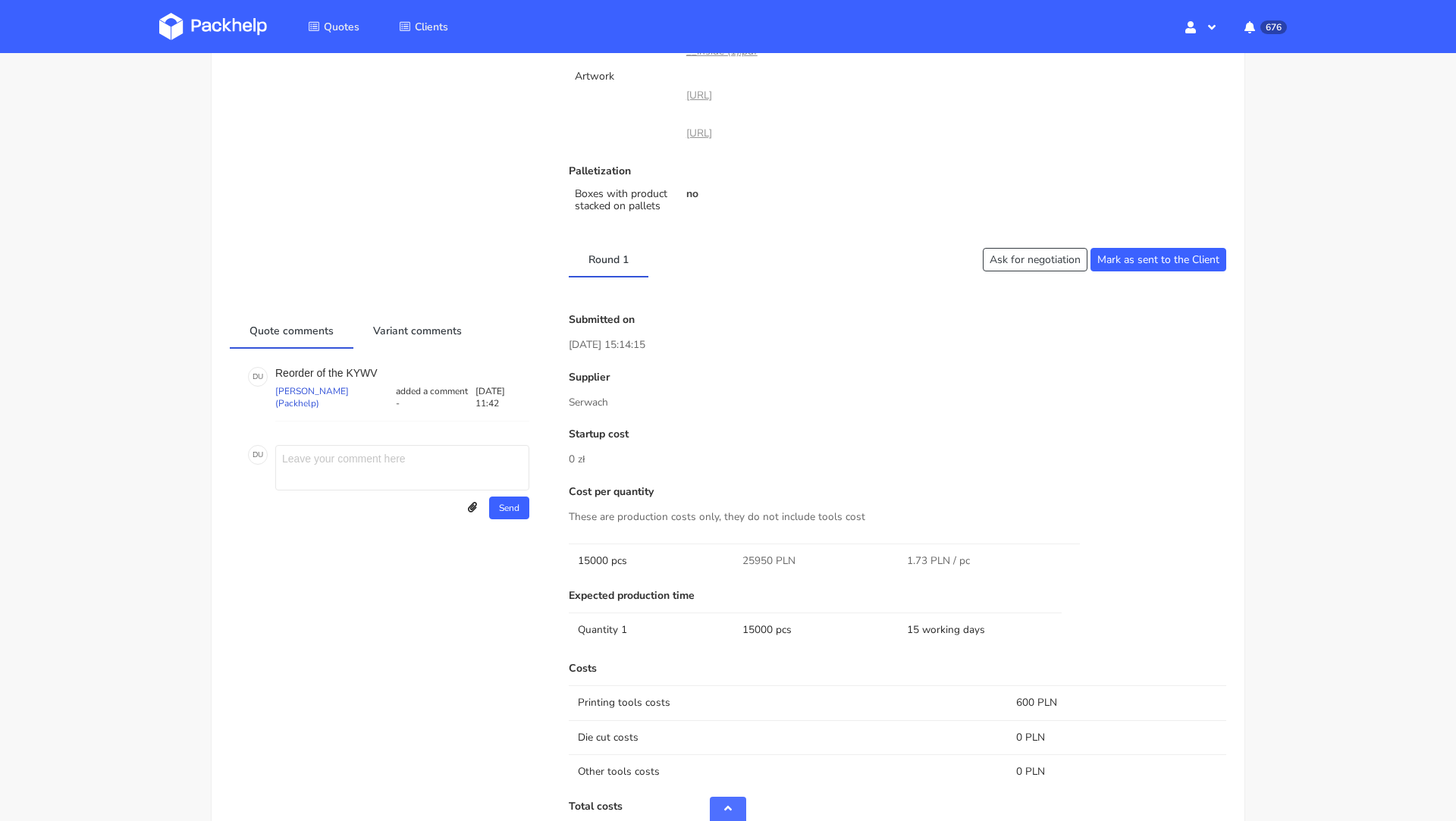
scroll to position [686, 0]
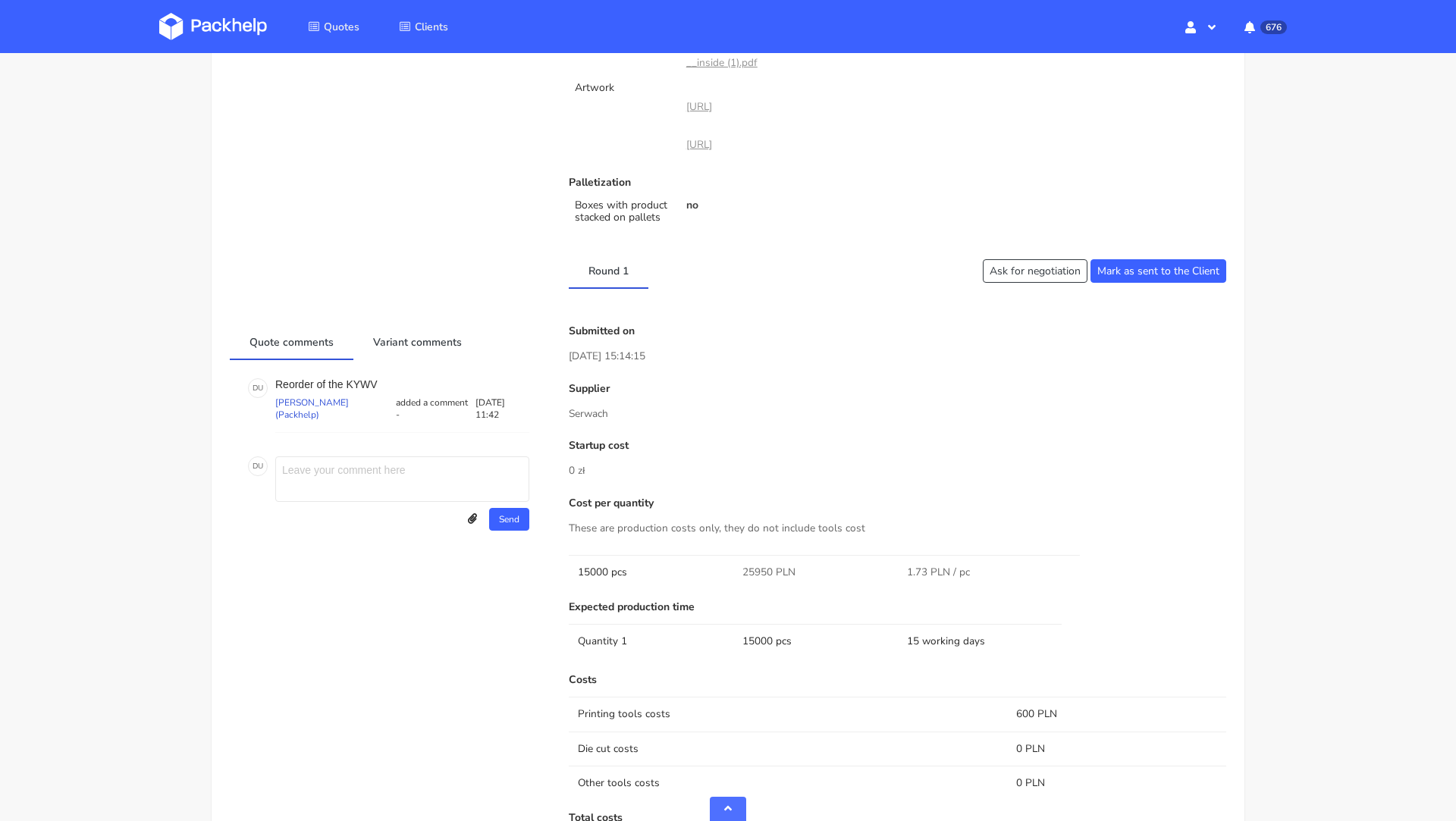
click at [1008, 283] on div "Round 1 Ask for negotiation Mark as sent to the Client" at bounding box center [728, 272] width 1018 height 35
click at [998, 268] on button "Ask for negotiation" at bounding box center [1035, 271] width 104 height 23
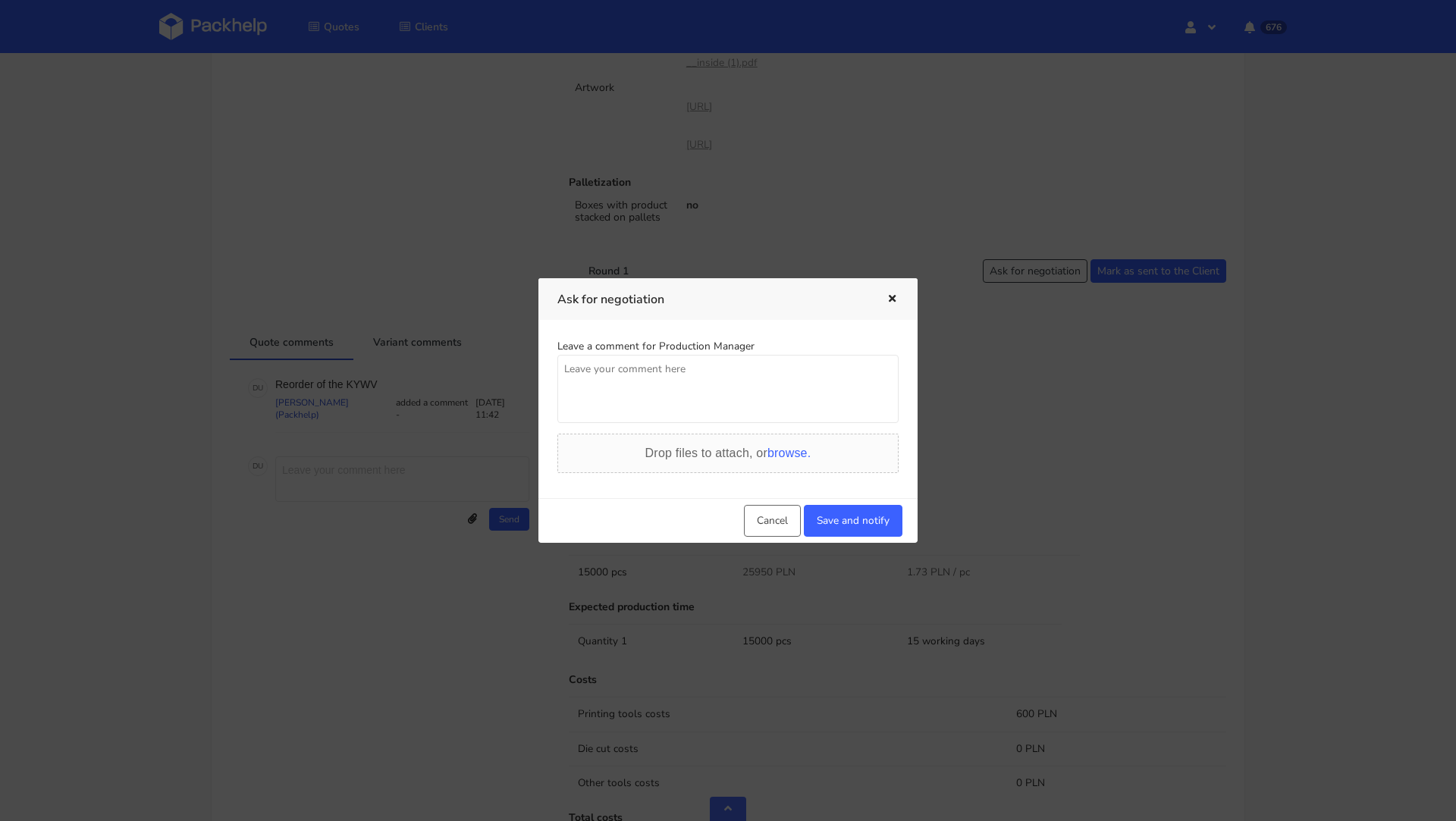
click at [702, 376] on textarea at bounding box center [728, 389] width 341 height 68
type textarea "Czy mozemy uzyskac lepsza cene i paletyzacje, koszty transportu sa bardzo duze."
click at [835, 514] on button "Save and notify" at bounding box center [853, 521] width 99 height 31
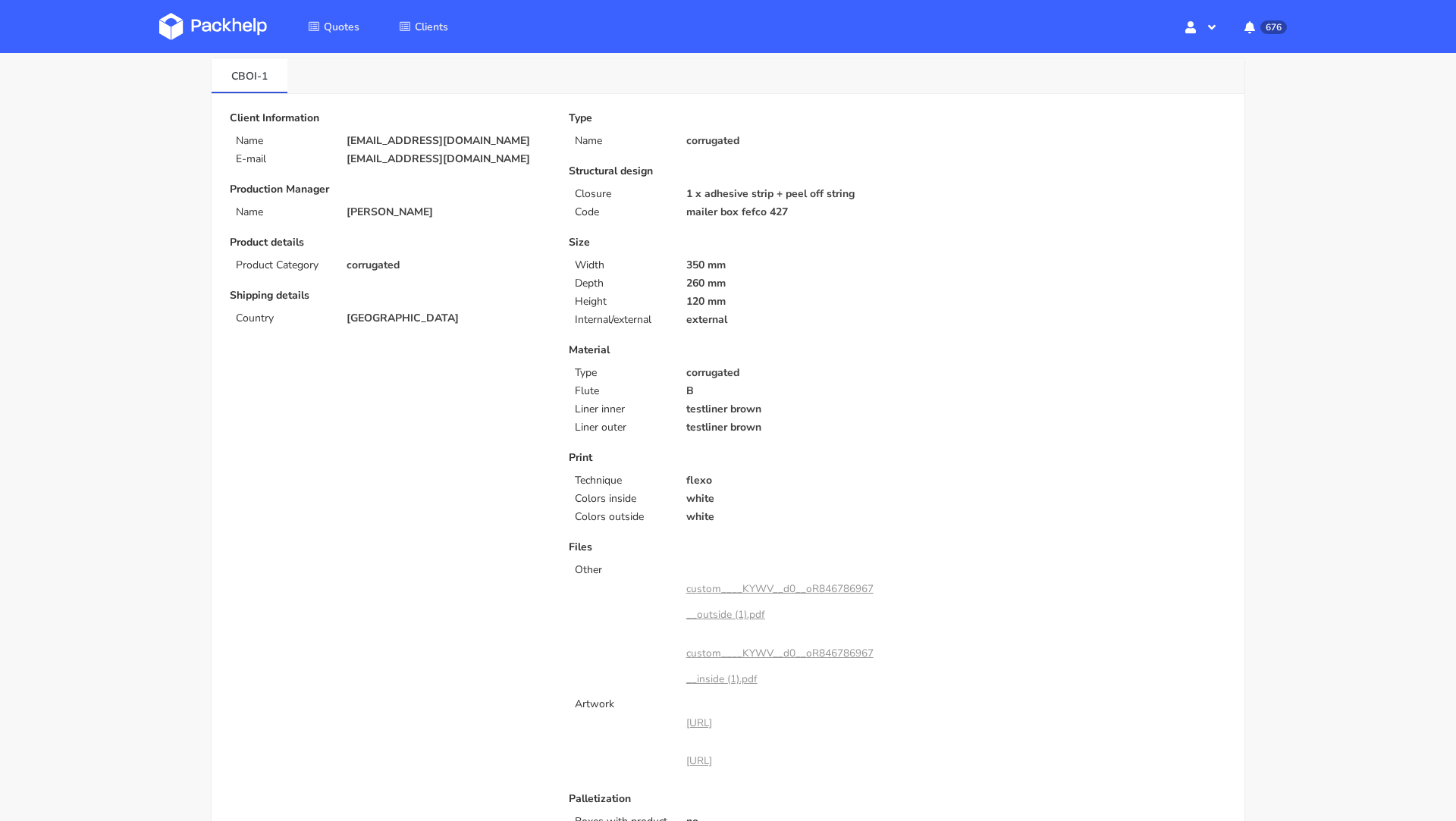
scroll to position [0, 0]
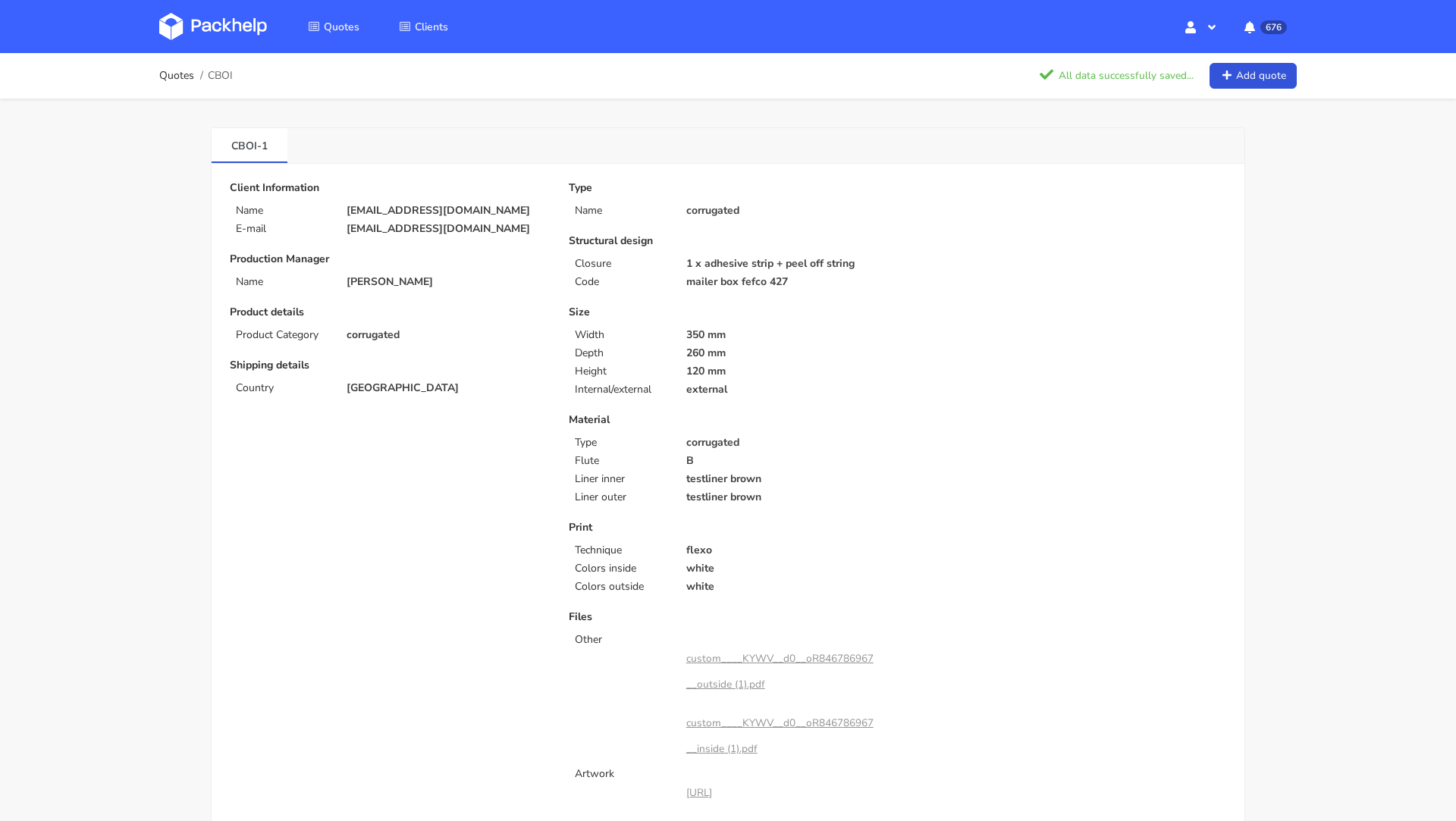
click at [227, 17] on img at bounding box center [213, 27] width 108 height 27
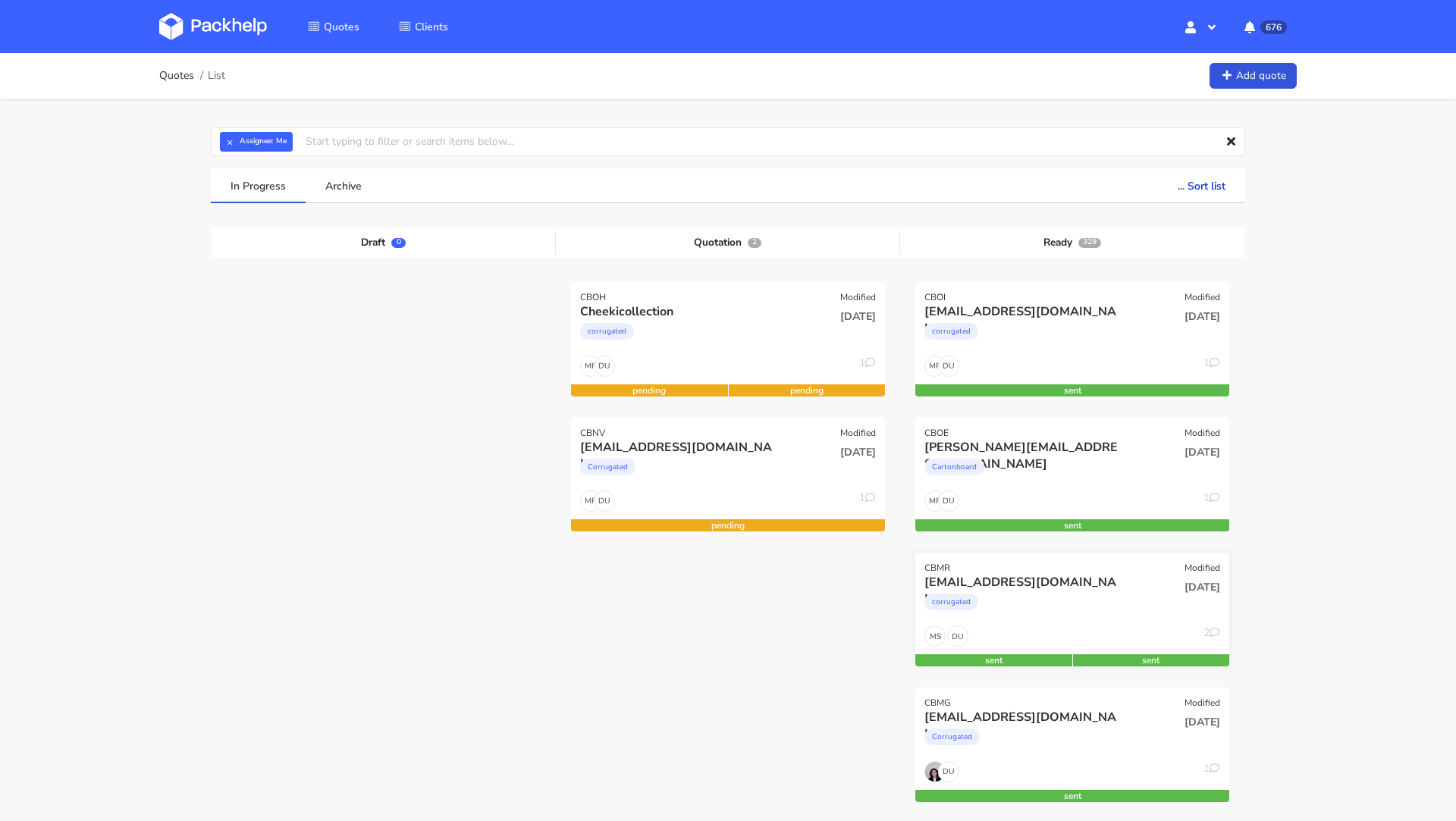
click at [1051, 586] on div "mnb@lethalcosmetics.com" at bounding box center [1025, 582] width 201 height 17
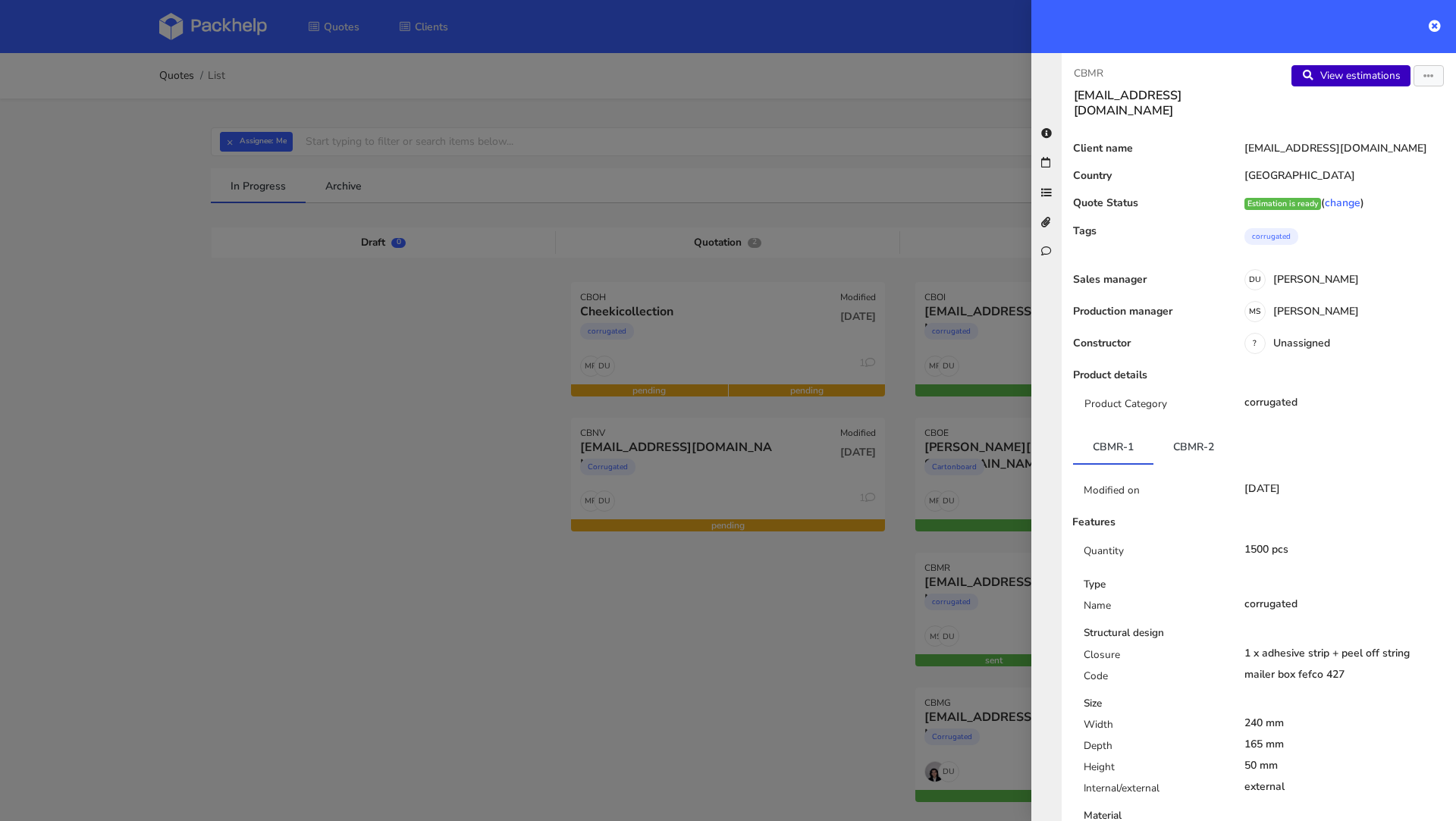
click at [1381, 67] on link "View estimations" at bounding box center [1352, 76] width 119 height 22
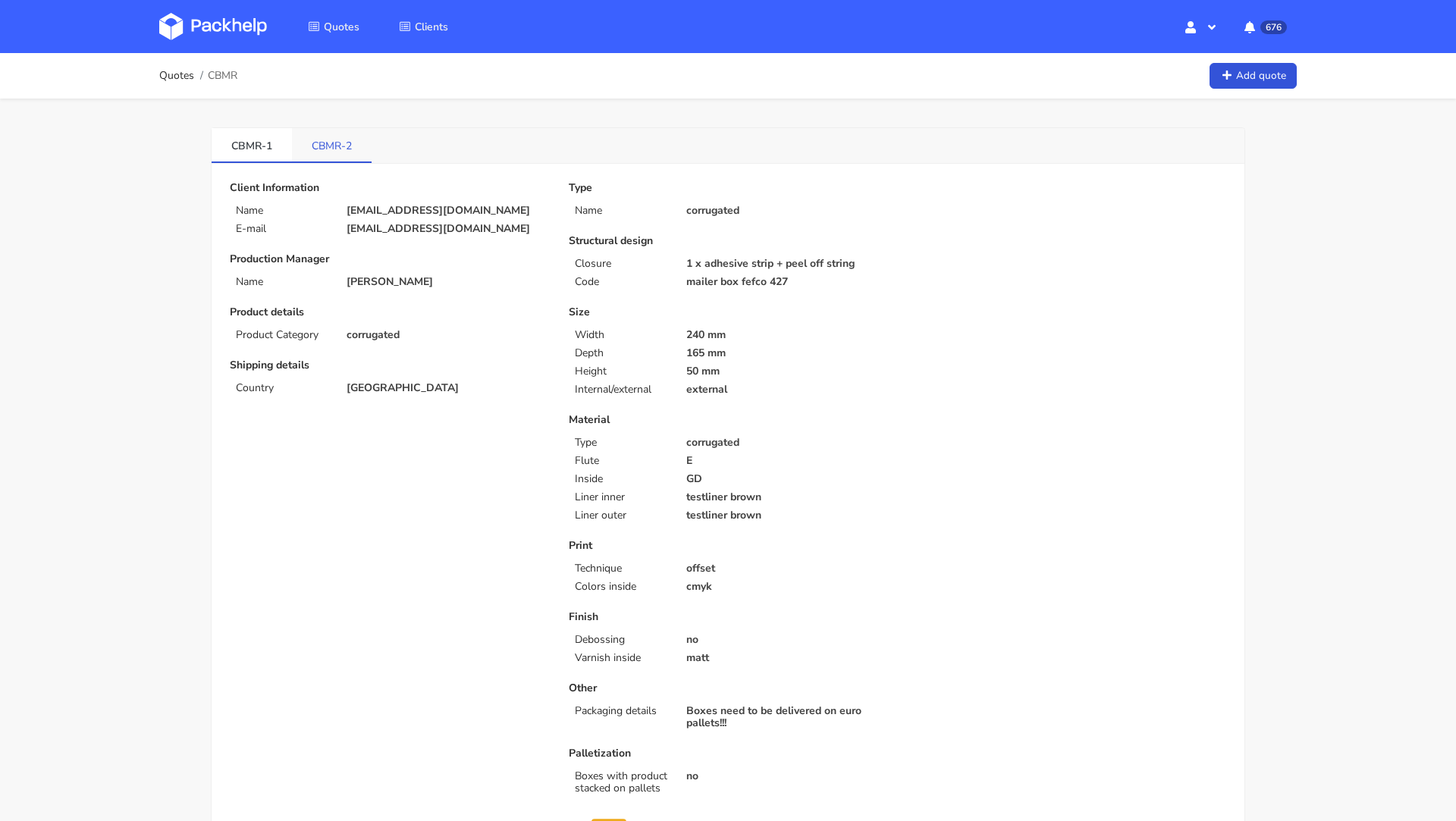
click at [316, 150] on link "CBMR-2" at bounding box center [331, 145] width 80 height 33
click at [202, 17] on img at bounding box center [213, 27] width 108 height 27
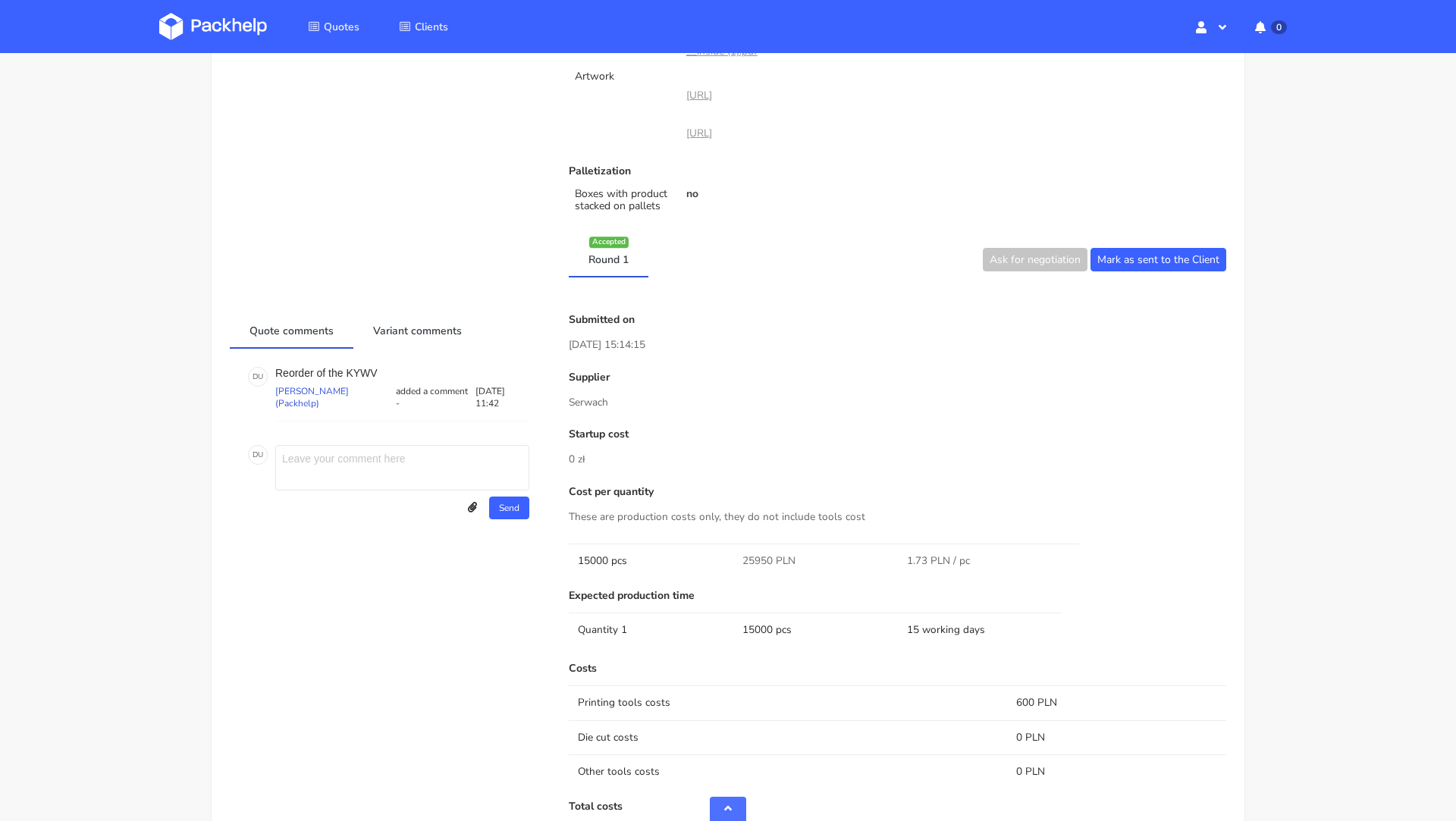
scroll to position [708, 0]
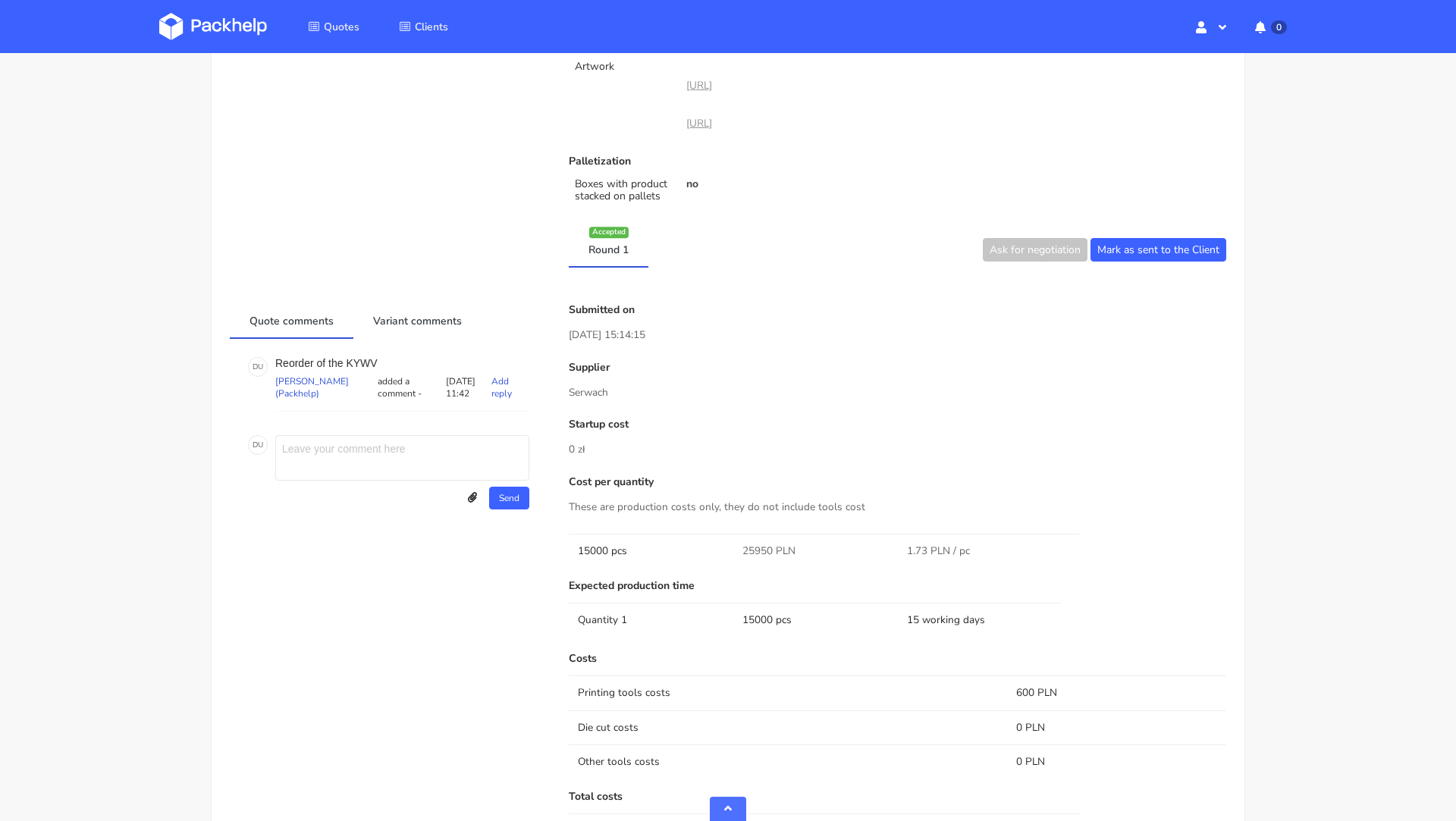
click at [362, 359] on p "Reorder of the KYWV" at bounding box center [402, 363] width 254 height 12
copy p "KYWV"
click at [784, 336] on p "[DATE] 15:14:15" at bounding box center [897, 335] width 657 height 17
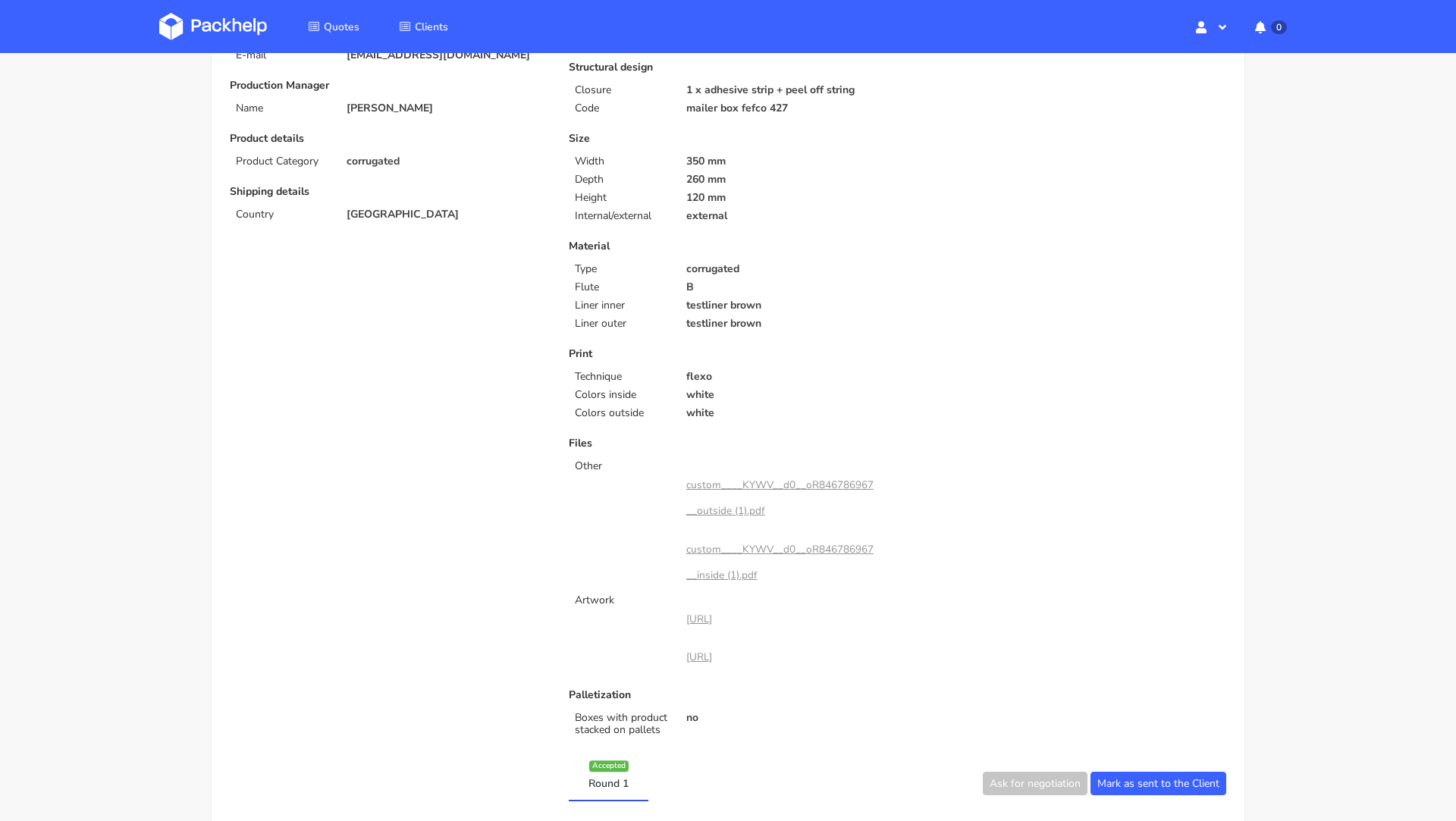
scroll to position [0, 0]
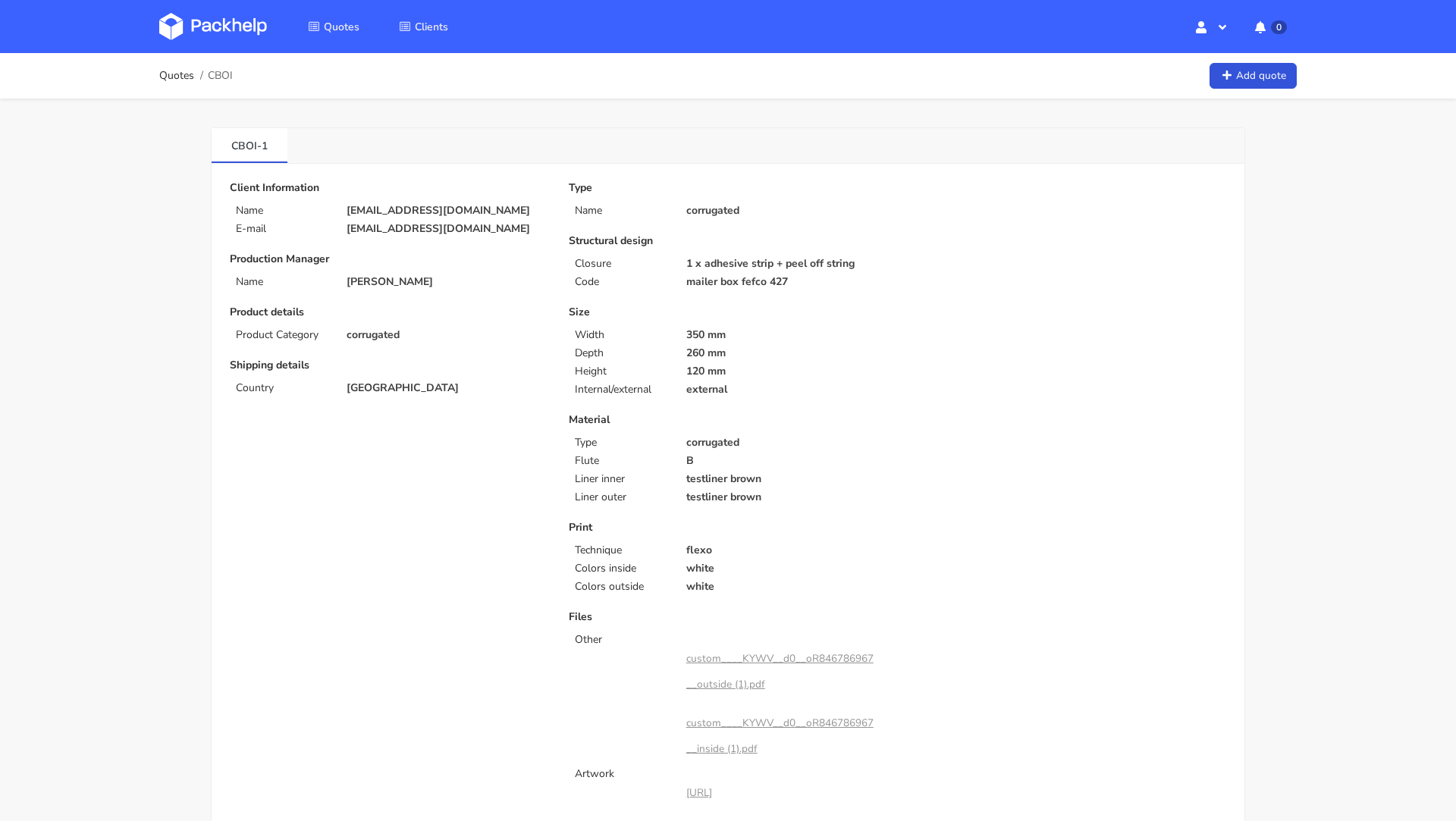
click at [385, 211] on p "[EMAIL_ADDRESS][DOMAIN_NAME]" at bounding box center [447, 210] width 201 height 12
copy div "[EMAIL_ADDRESS][DOMAIN_NAME]"
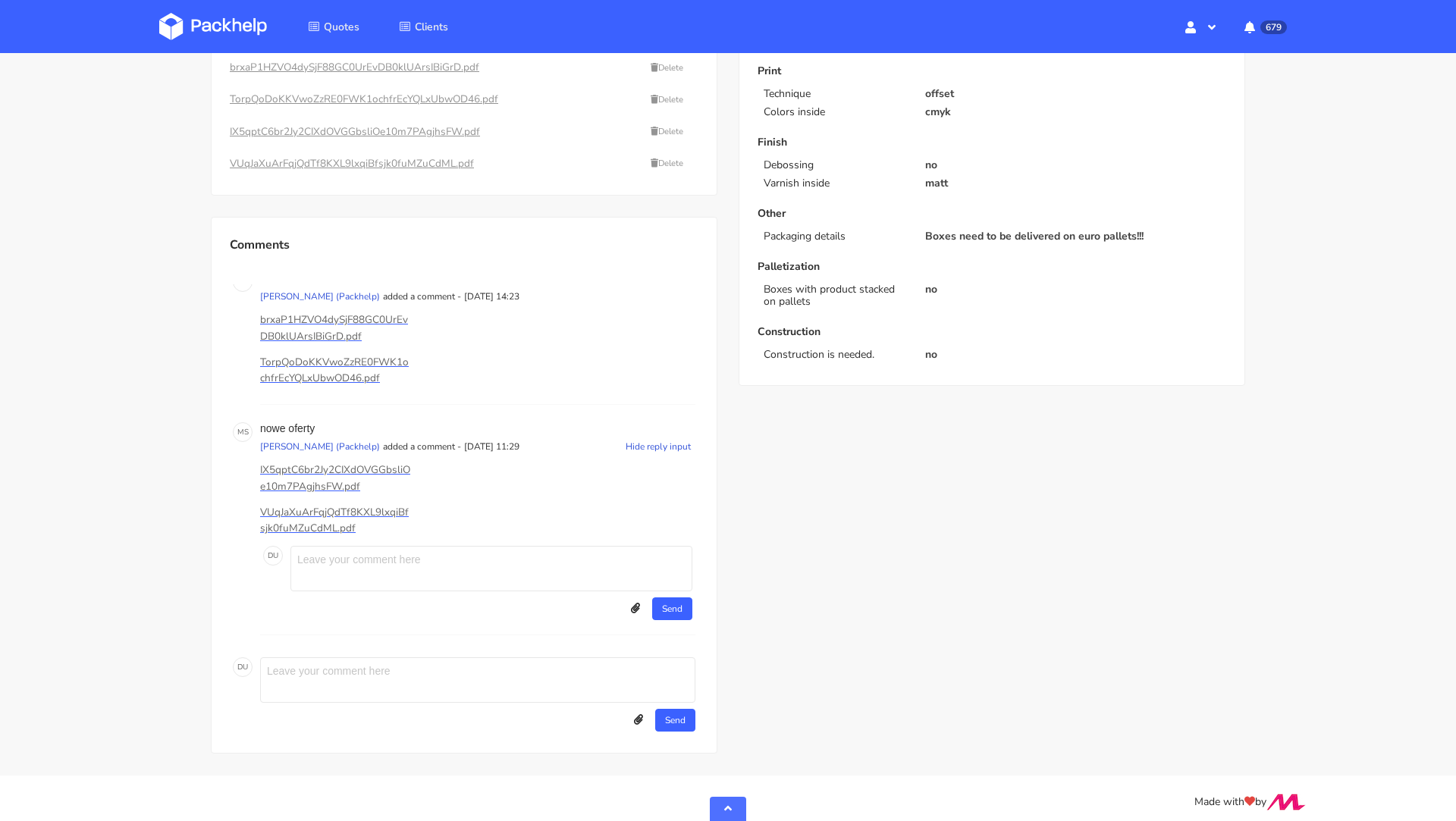
scroll to position [563, 0]
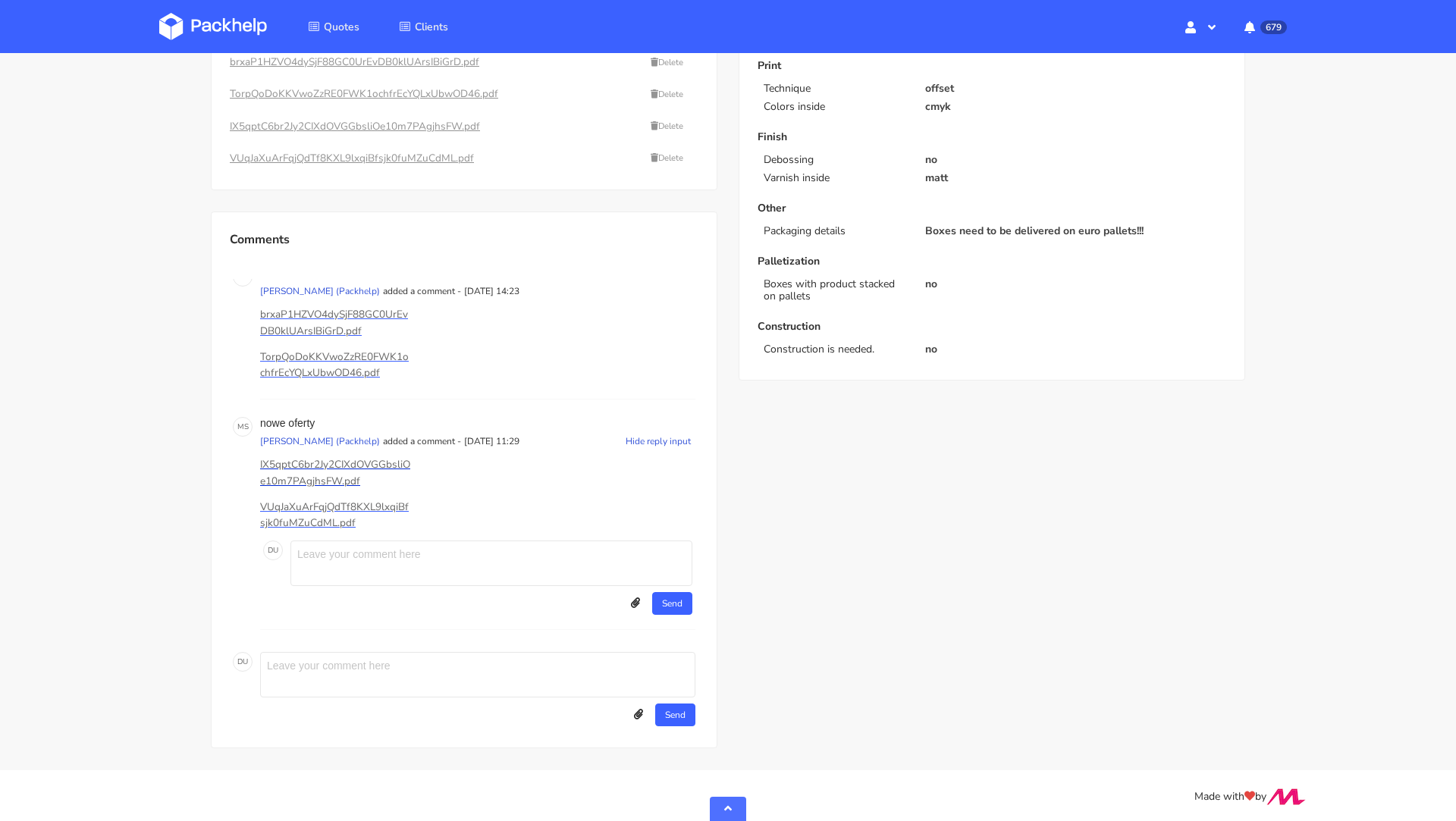
click at [336, 463] on p "IX5qptC6br2Jy2CIXdOVGGbsliOe10m7PAgjhsFW.pdf" at bounding box center [336, 473] width 152 height 33
click at [317, 514] on p "VUqJaXuArFqjQdTf8KXL9lxqiBfsjk0fuMZuCdML.pdf" at bounding box center [336, 515] width 152 height 33
click at [303, 514] on p "VUqJaXuArFqjQdTf8KXL9lxqiBfsjk0fuMZuCdML.pdf" at bounding box center [336, 515] width 152 height 33
click at [163, 328] on div "Quotes CBMR View estimations Edit quote Show estimations Reject quote Common in…" at bounding box center [728, 130] width 1456 height 1281
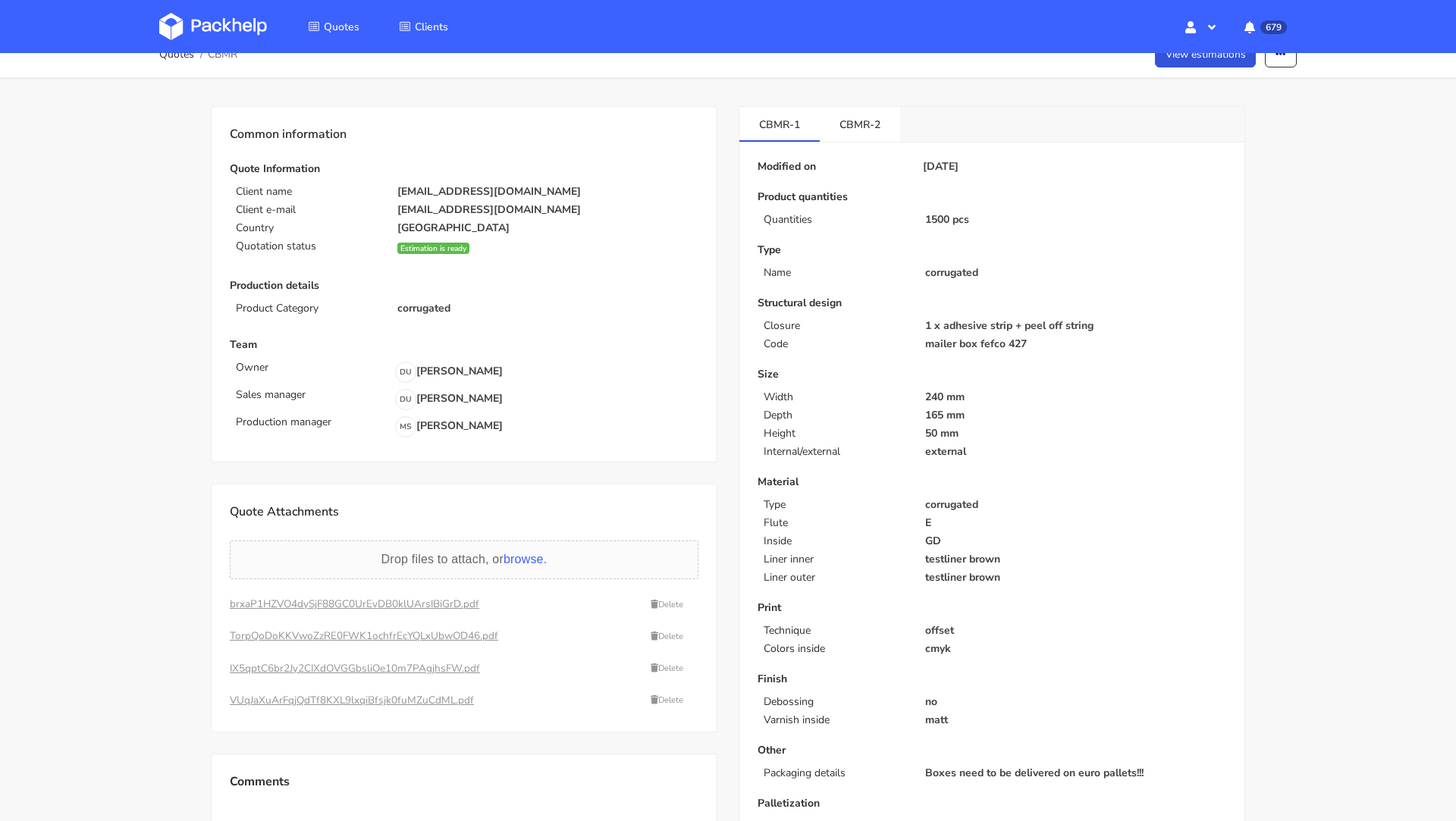
scroll to position [0, 0]
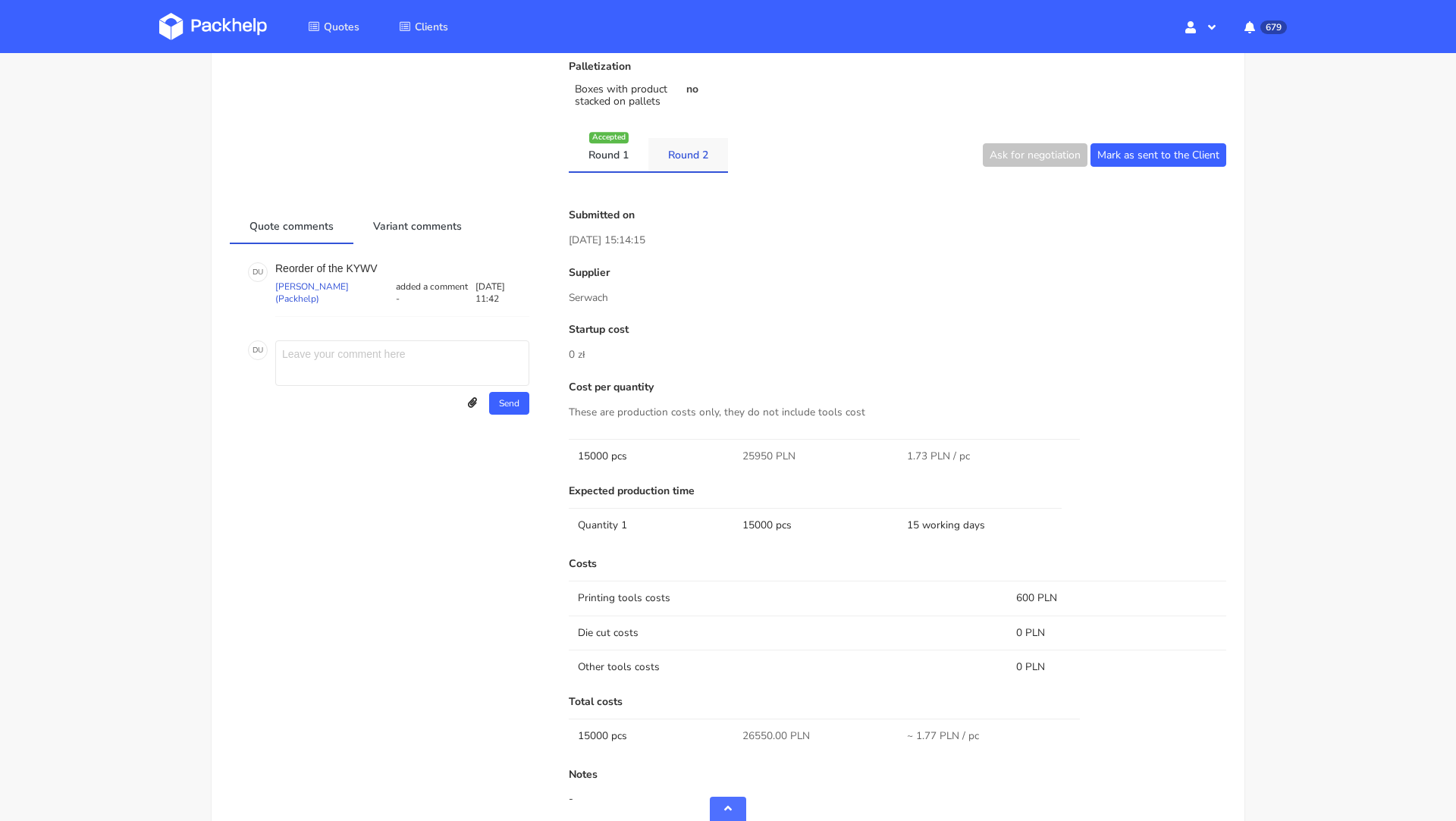
scroll to position [800, 0]
click at [686, 157] on link "Round 2" at bounding box center [688, 156] width 80 height 33
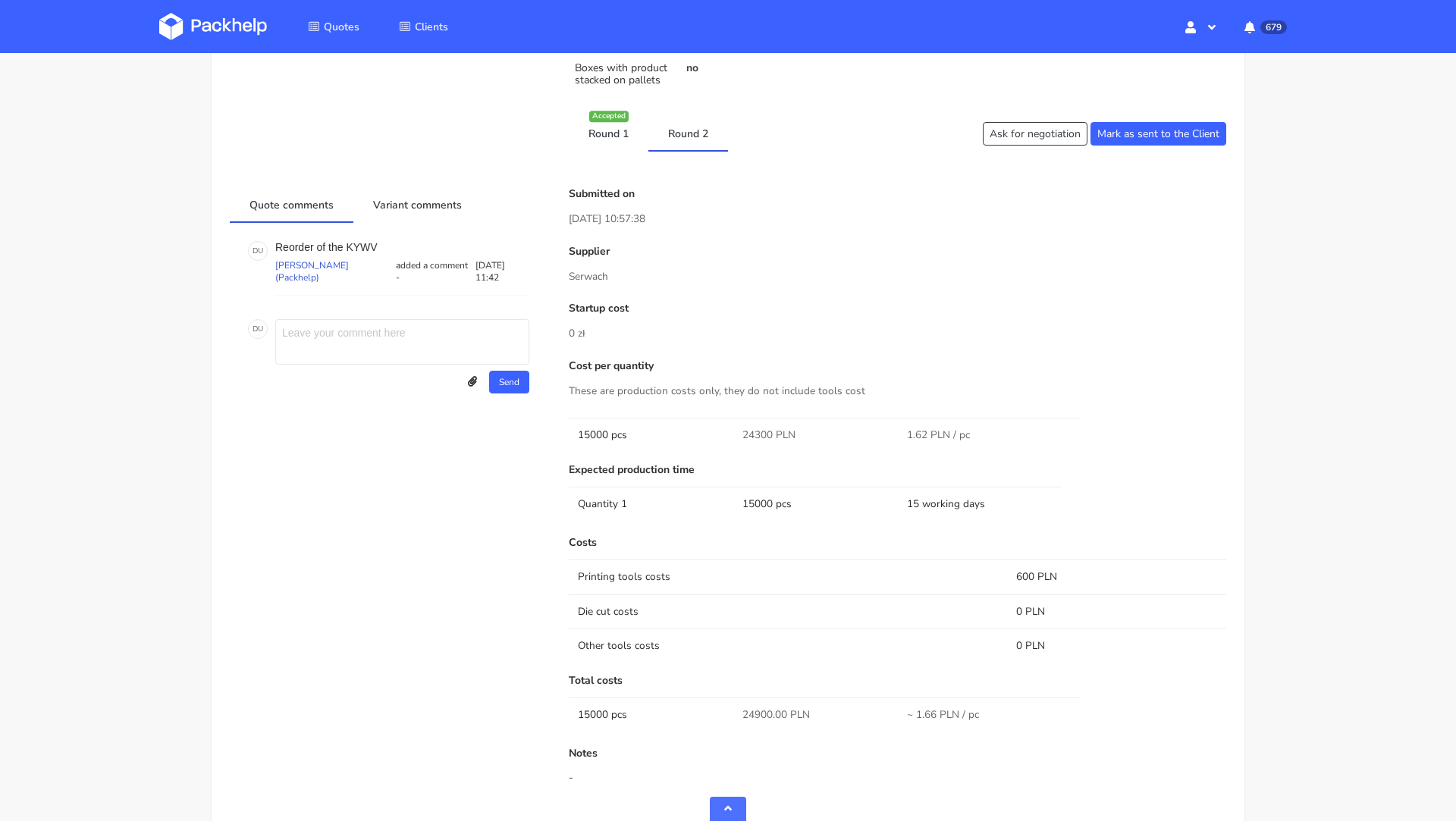
scroll to position [833, 0]
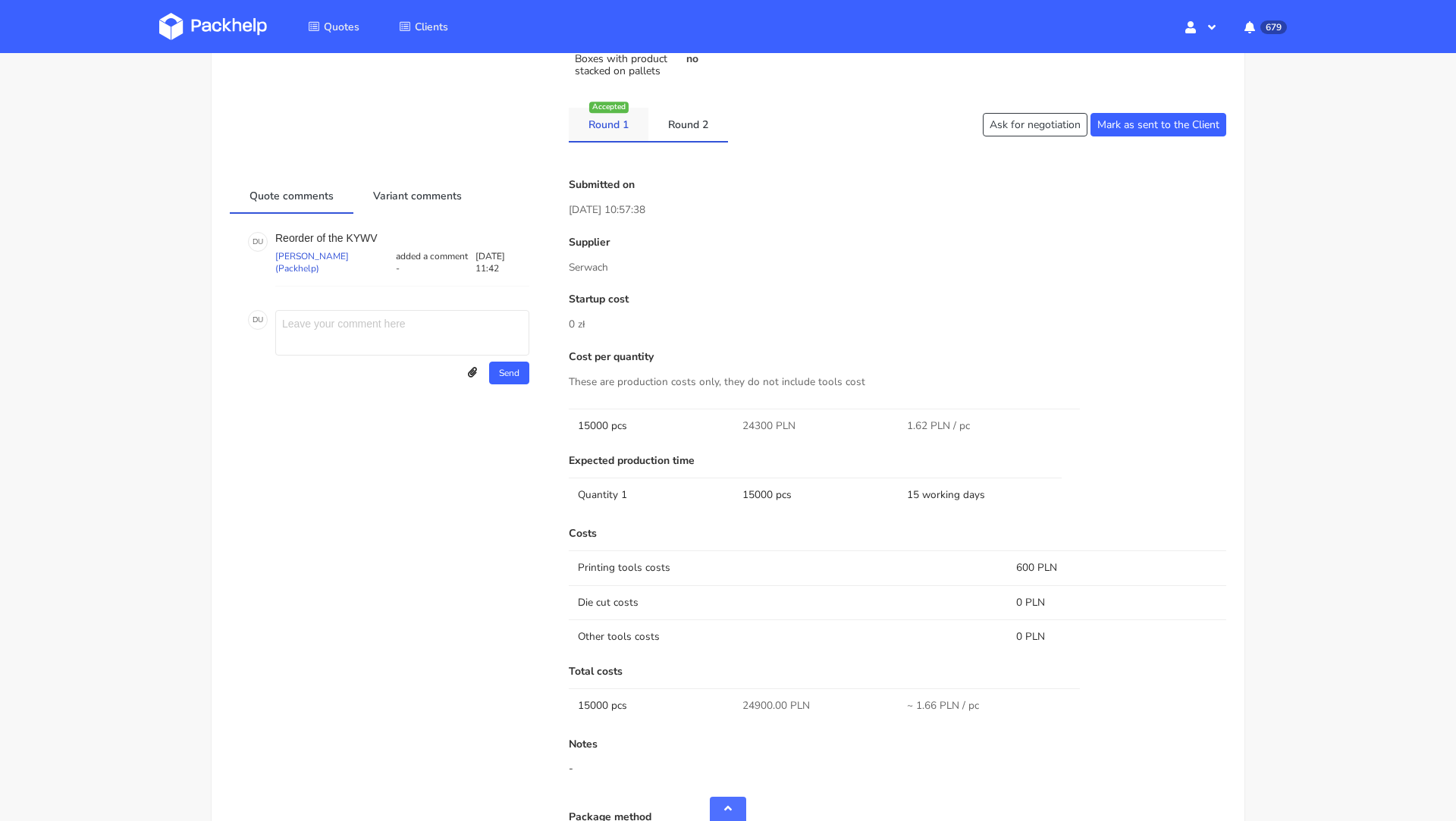
click at [596, 131] on link "Round 1" at bounding box center [608, 124] width 80 height 33
click at [707, 128] on link "Round 2" at bounding box center [688, 124] width 80 height 33
click at [756, 703] on span "24900.00 PLN" at bounding box center [776, 706] width 67 height 15
copy span "24900.00"
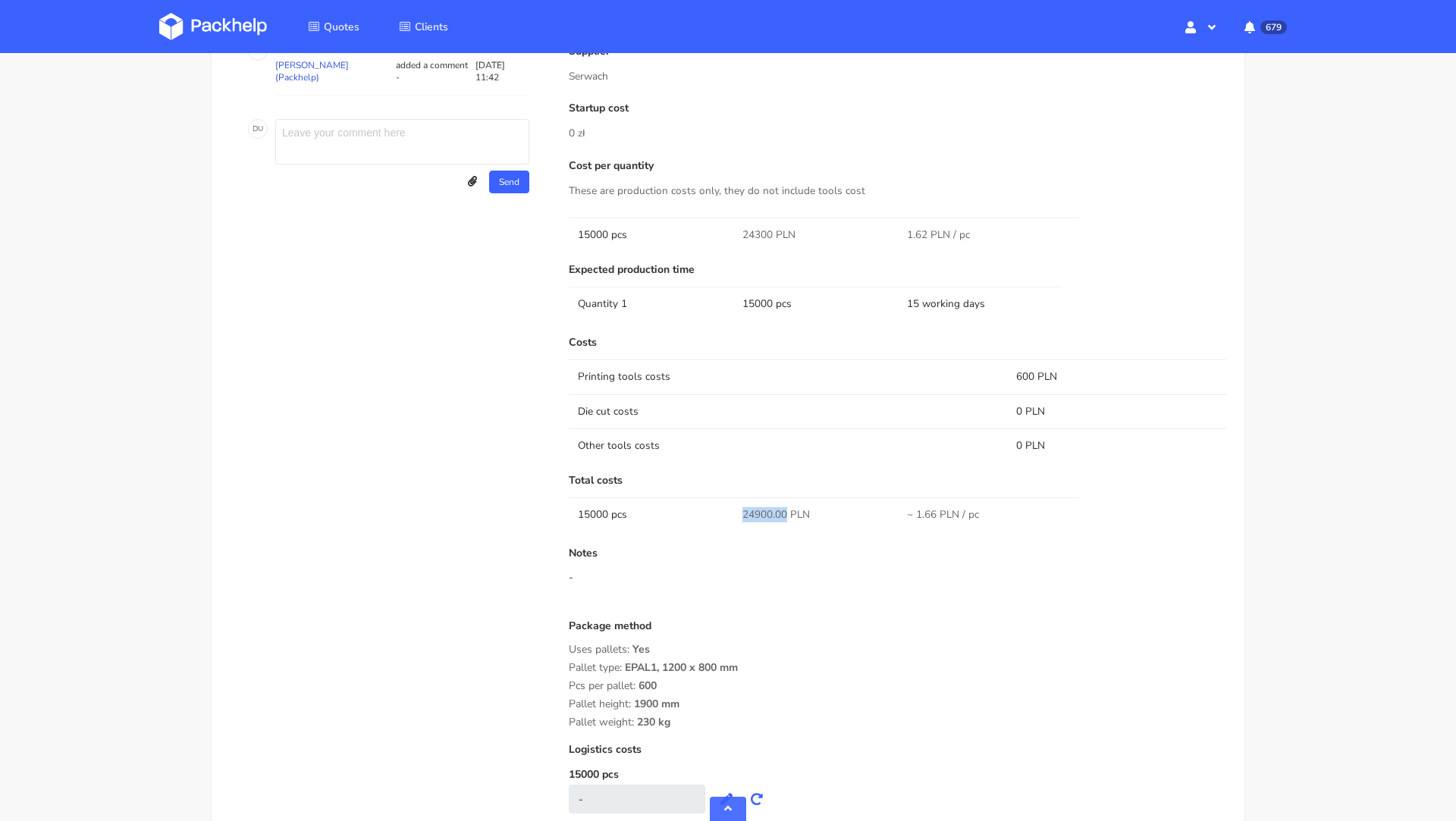
scroll to position [0, 0]
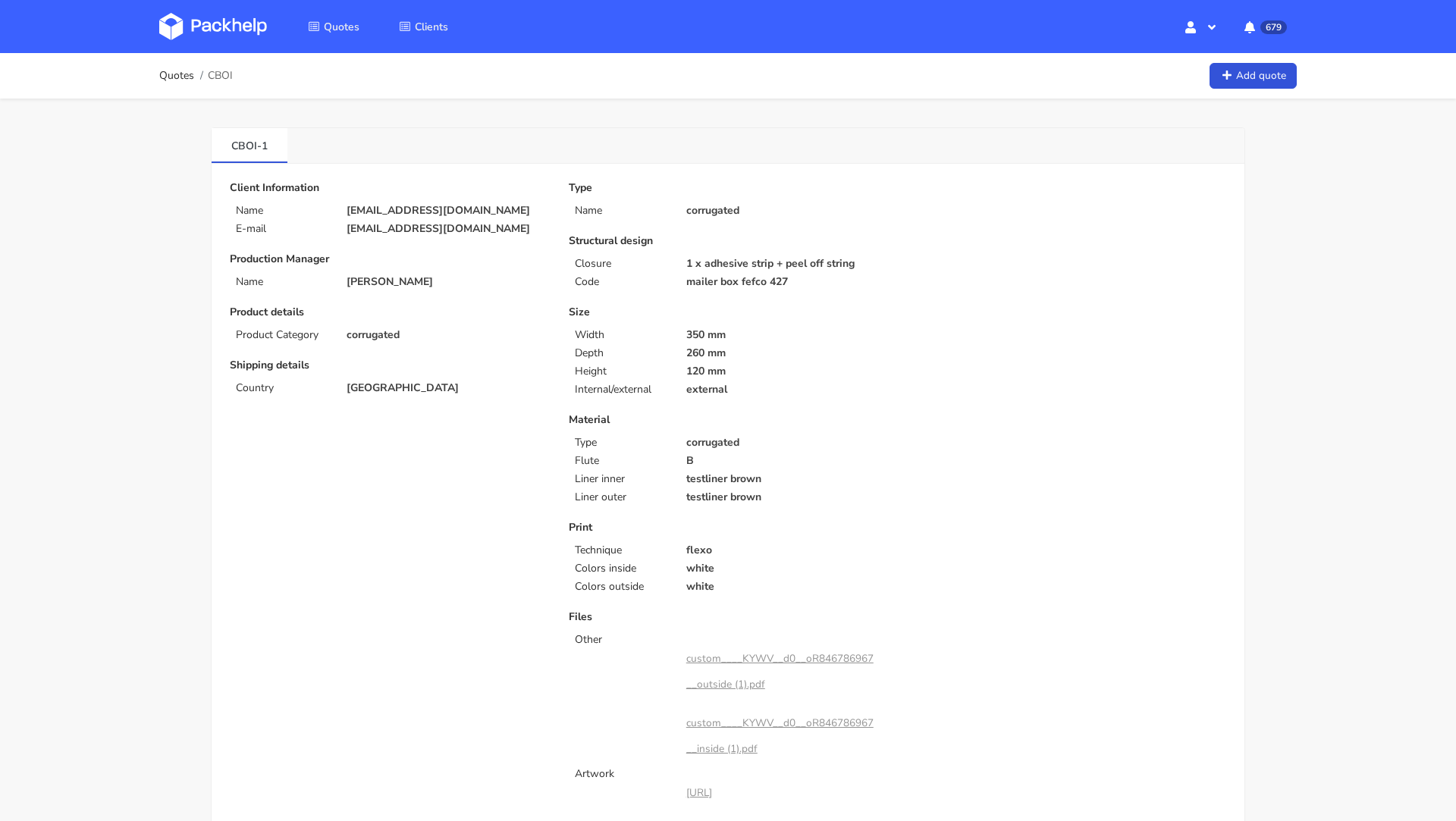
click at [191, 21] on img at bounding box center [213, 27] width 108 height 27
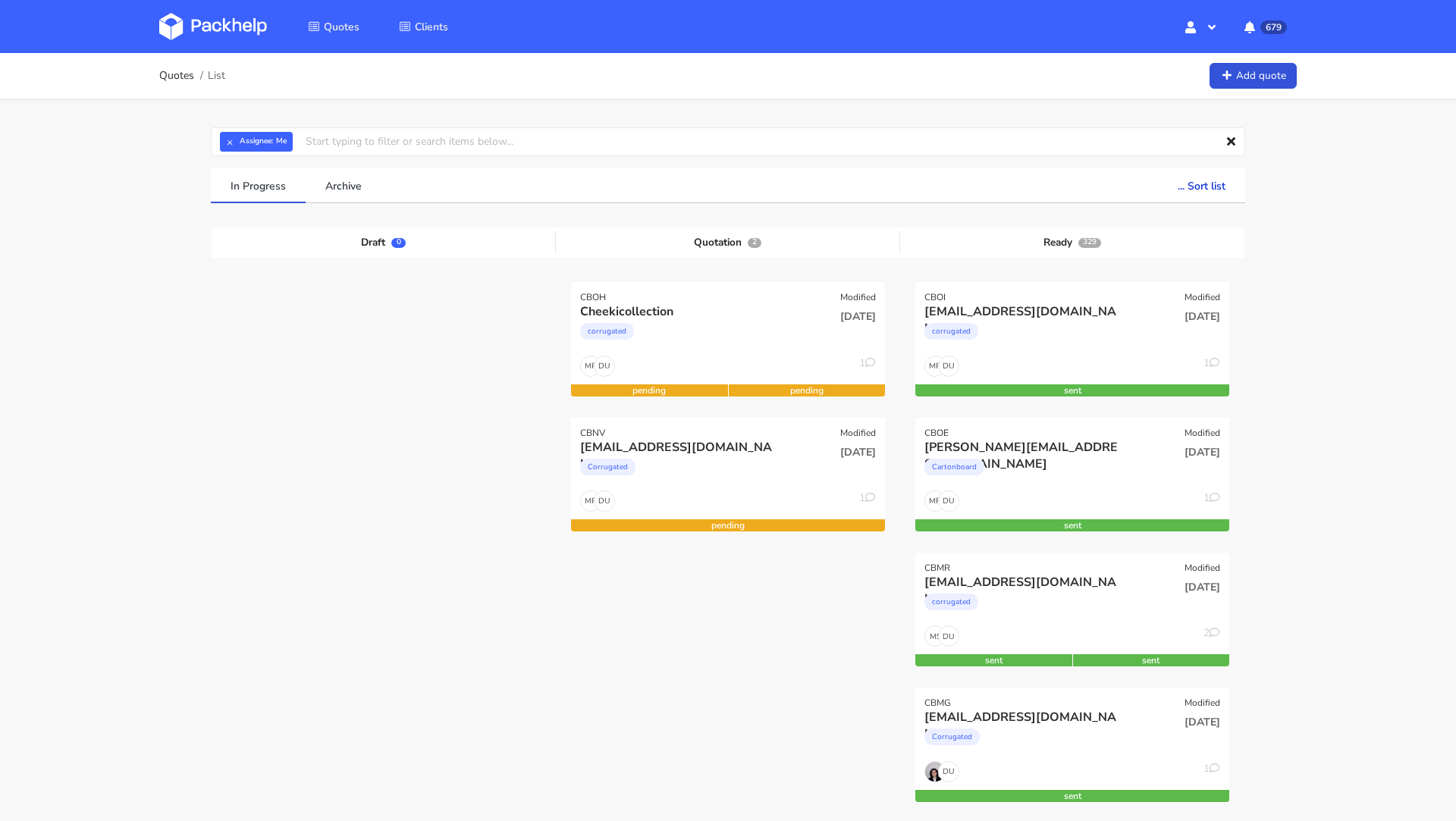
click at [224, 27] on img at bounding box center [213, 27] width 108 height 27
click at [214, 24] on img at bounding box center [213, 27] width 108 height 27
click at [222, 22] on img at bounding box center [213, 27] width 108 height 27
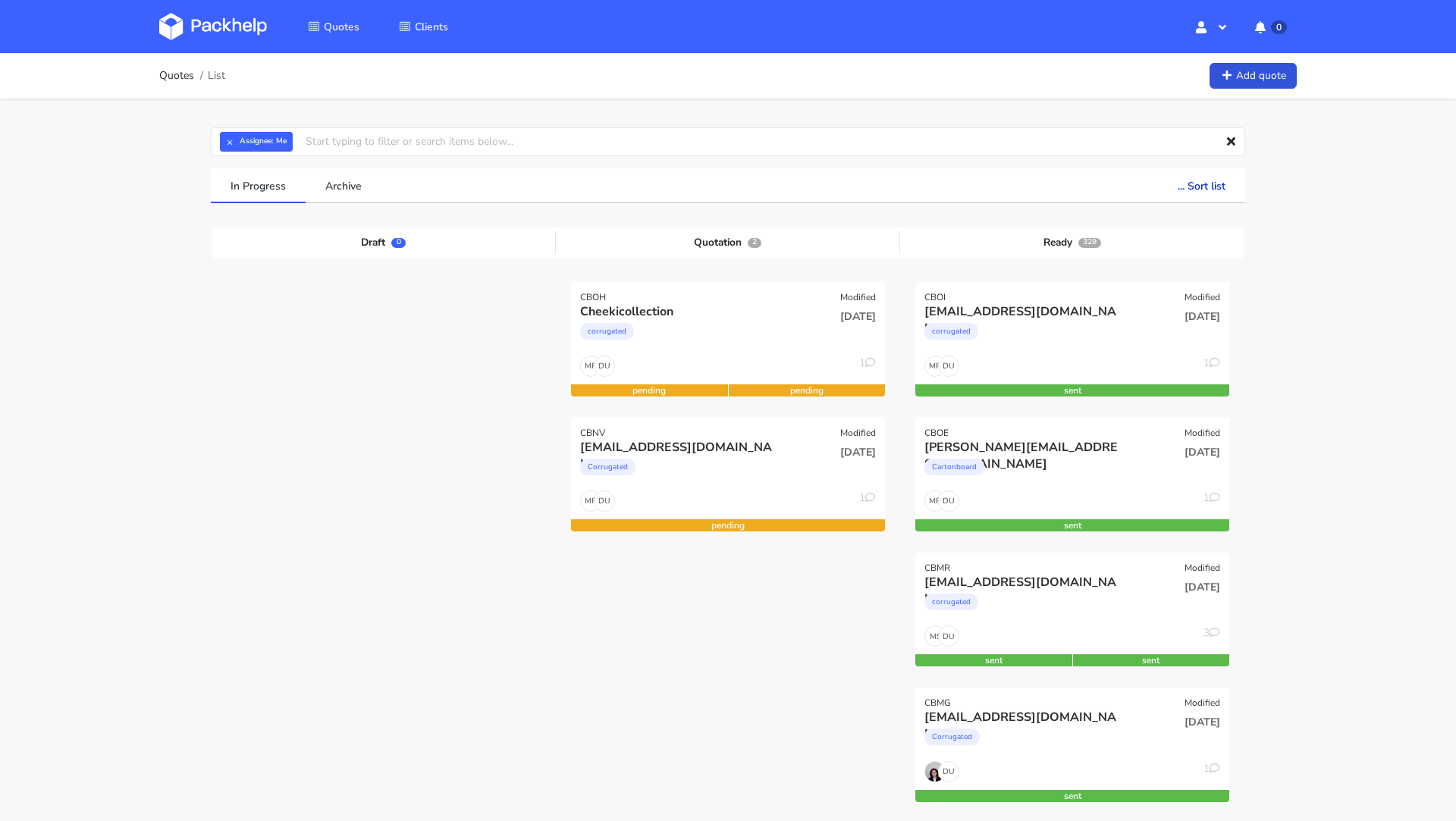
click at [193, 17] on img at bounding box center [213, 27] width 108 height 27
click at [1042, 330] on div "corrugated" at bounding box center [1025, 335] width 201 height 31
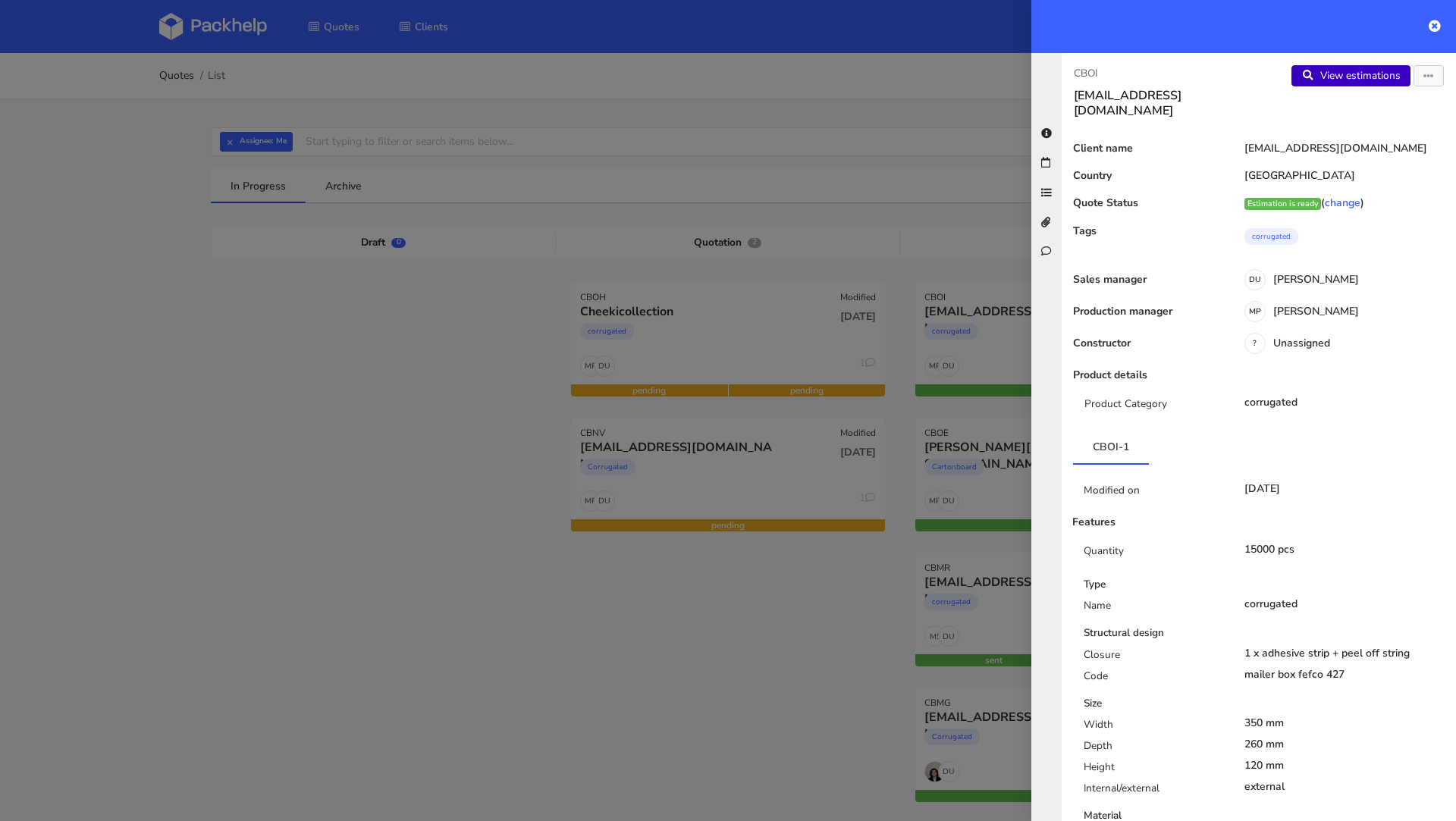
click at [1329, 66] on link "View estimations" at bounding box center [1352, 76] width 119 height 22
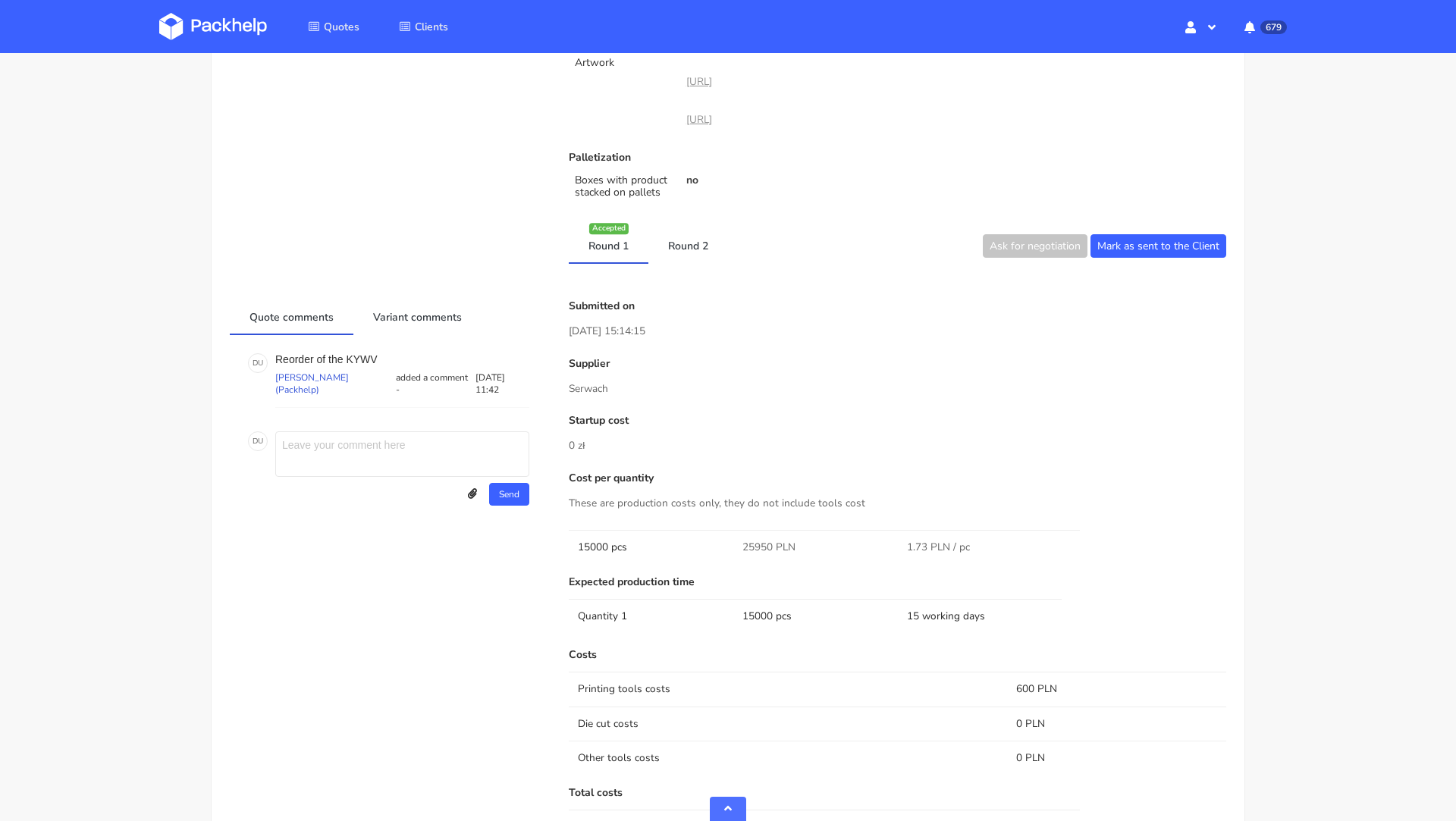
scroll to position [738, 0]
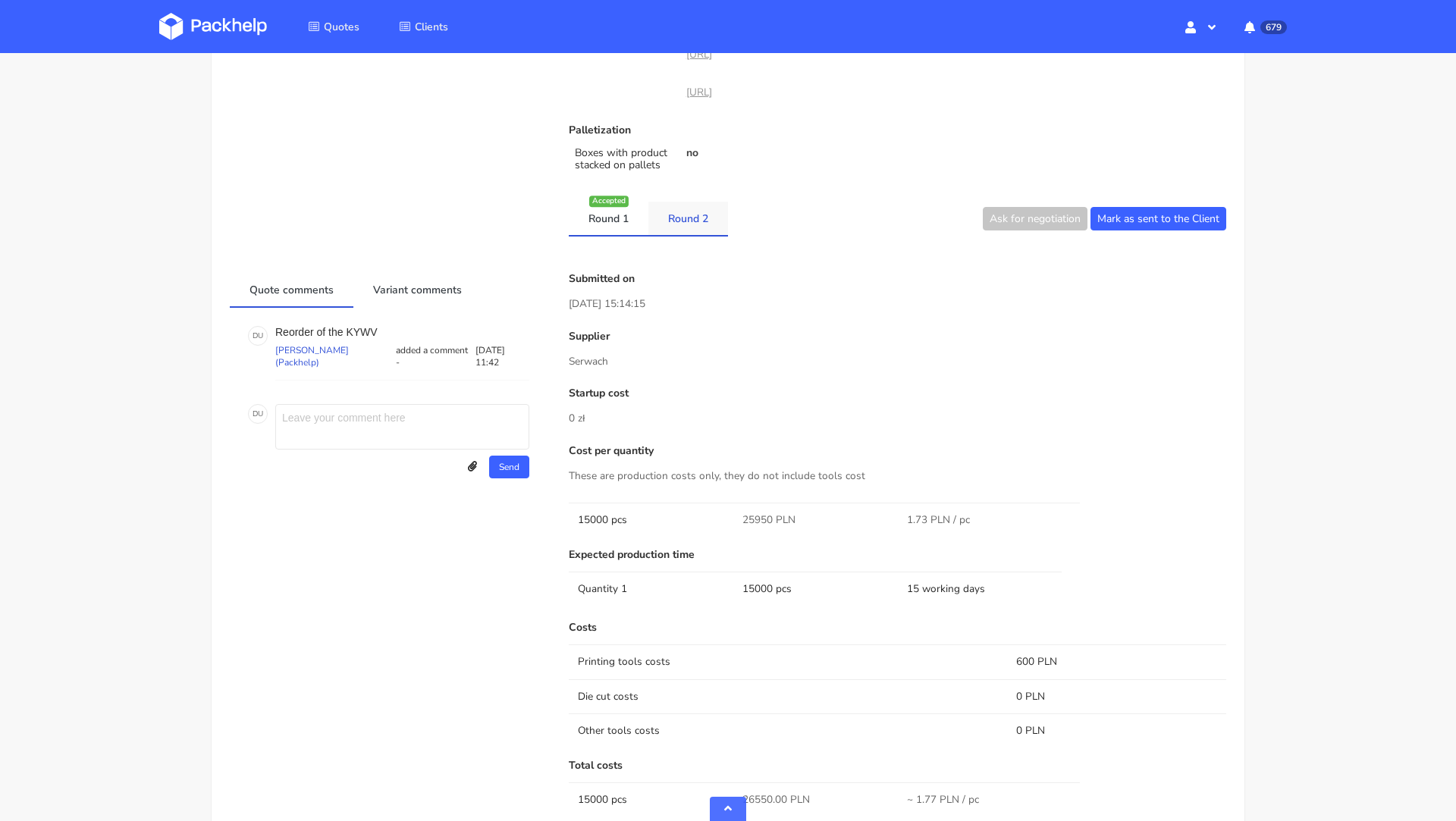
click at [705, 219] on link "Round 2" at bounding box center [688, 218] width 80 height 33
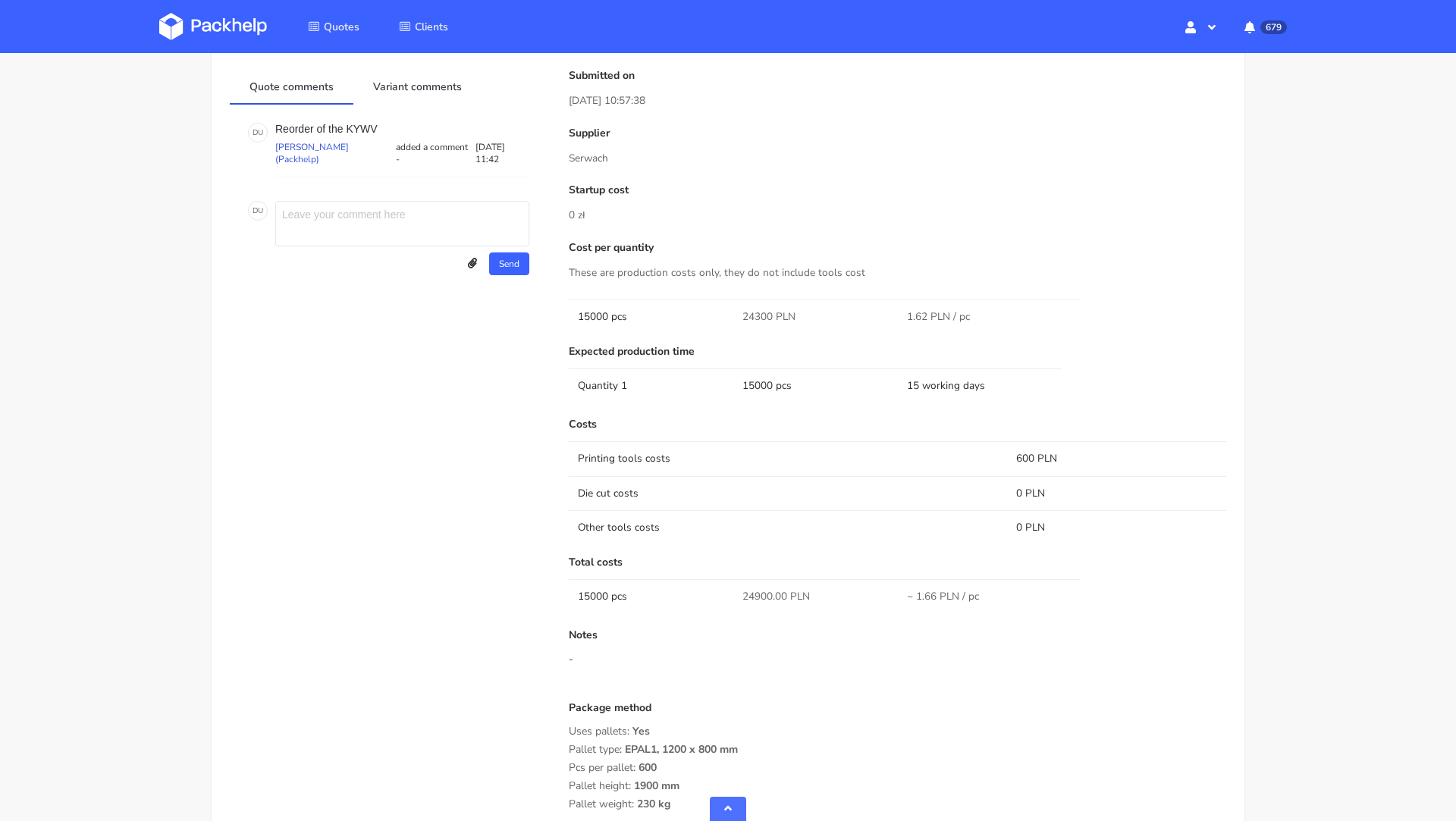
scroll to position [0, 0]
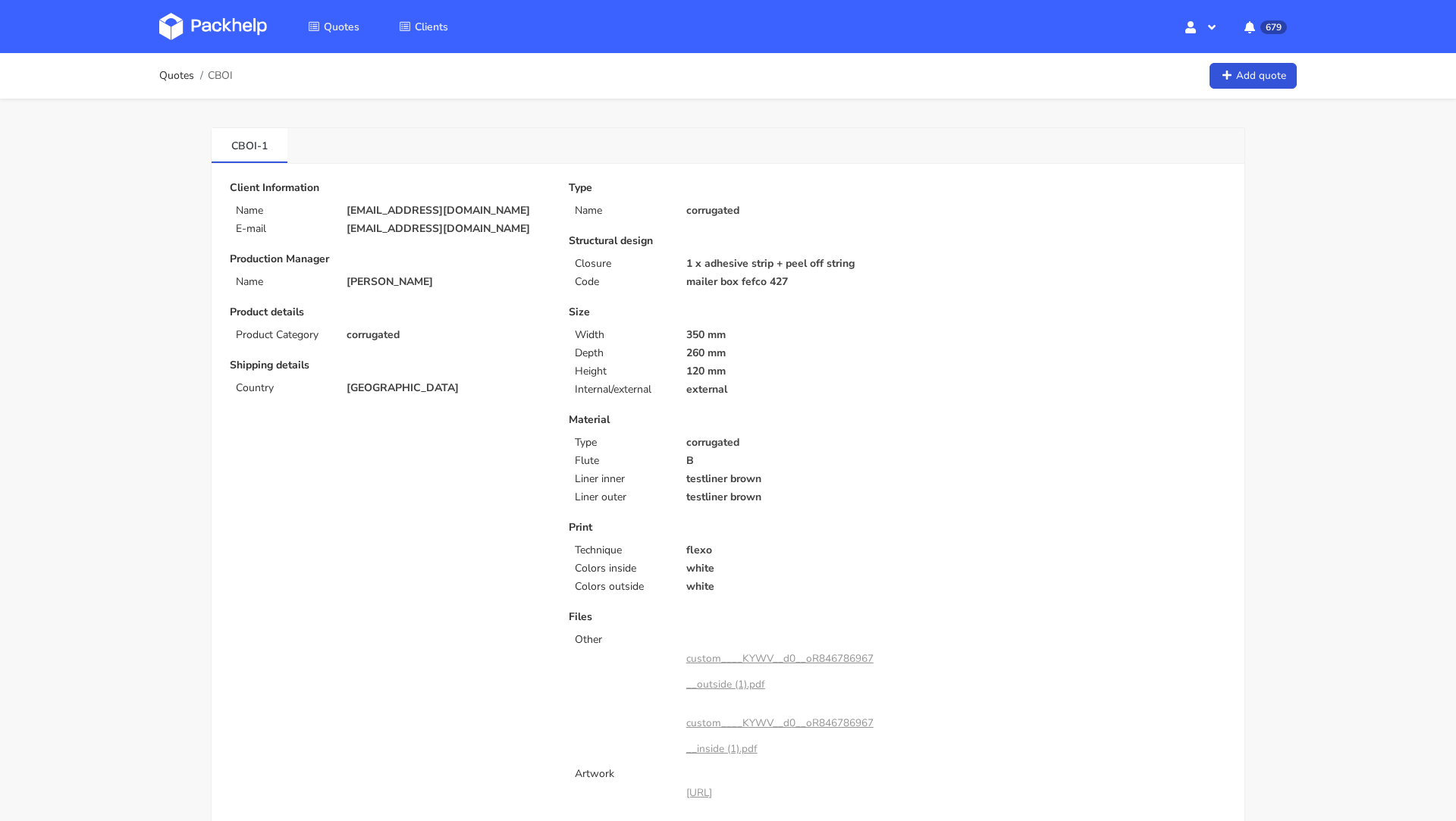
click at [215, 18] on img at bounding box center [213, 27] width 108 height 27
